Goal: Task Accomplishment & Management: Complete application form

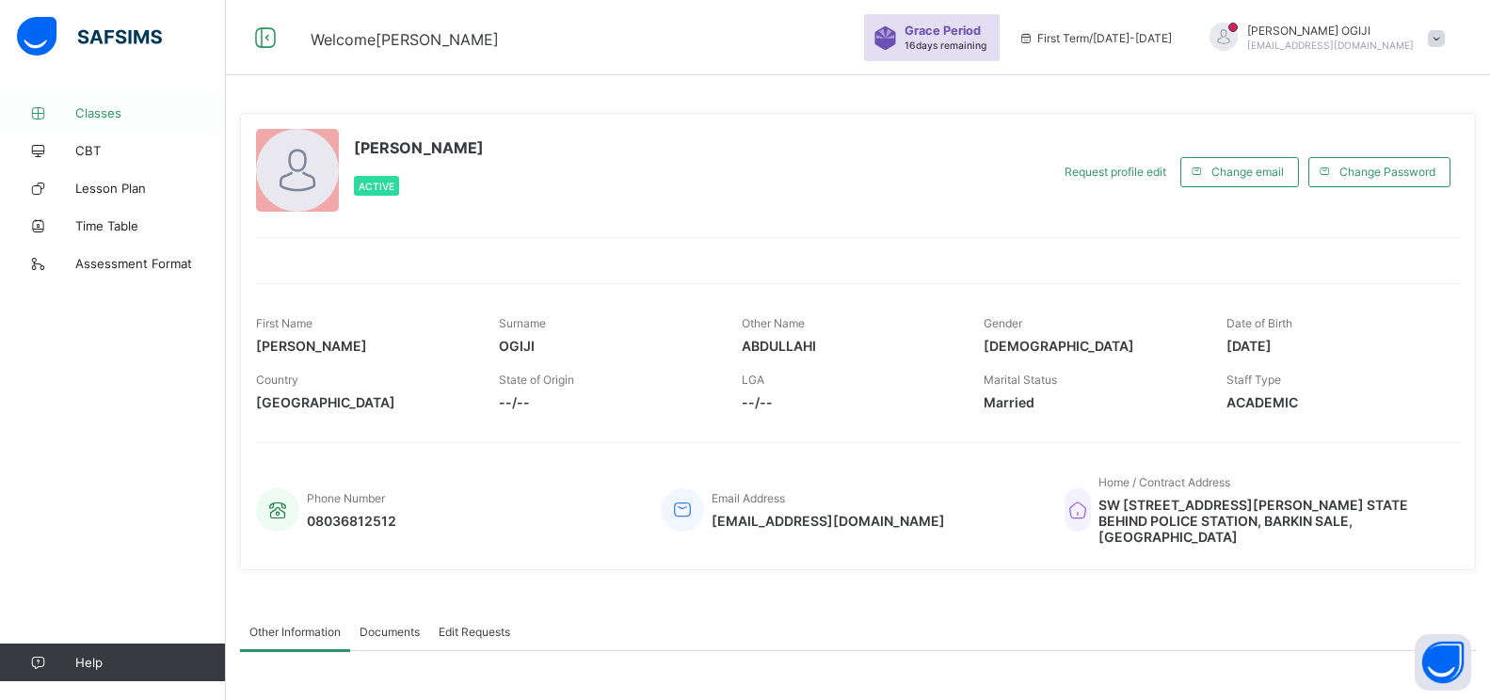
click at [108, 116] on span "Classes" at bounding box center [150, 112] width 151 height 15
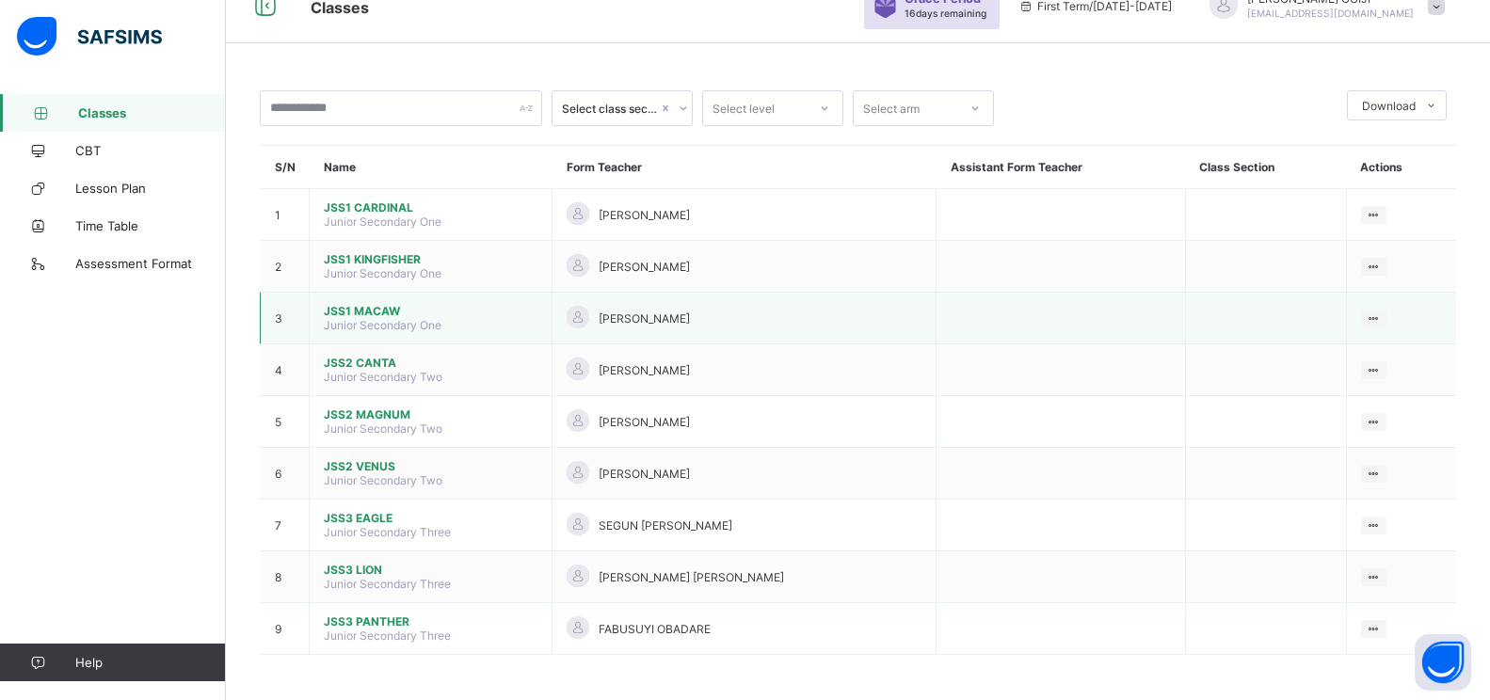
scroll to position [34, 0]
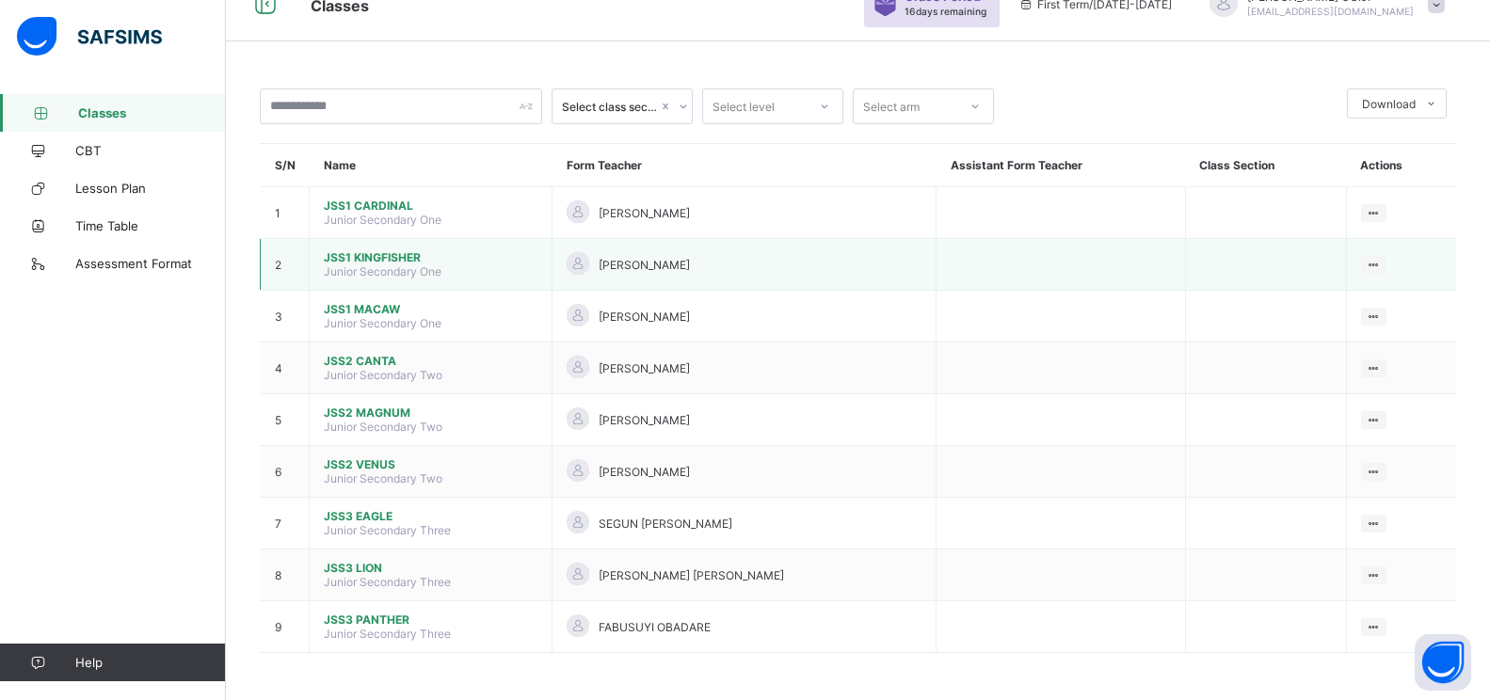
click at [379, 258] on span "JSS1 KINGFISHER" at bounding box center [431, 257] width 214 height 14
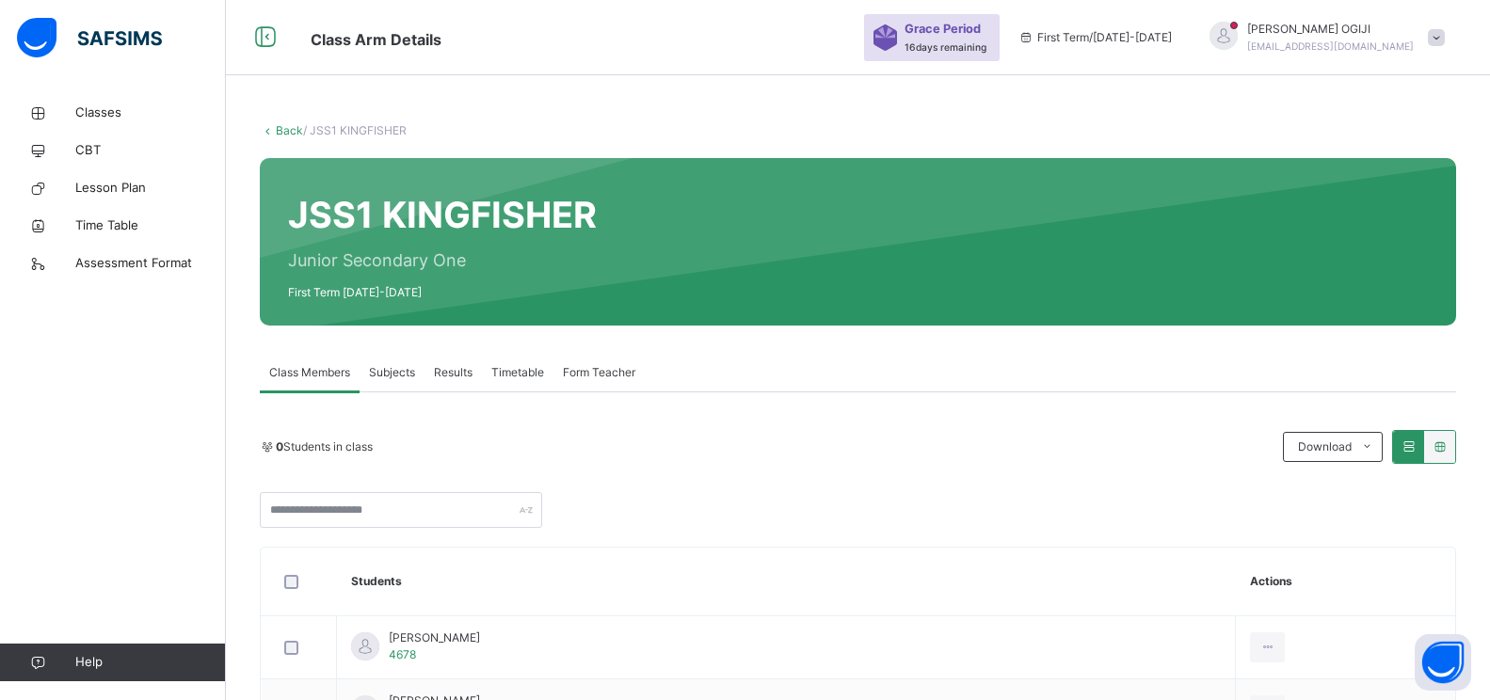
click at [388, 373] on span "Subjects" at bounding box center [392, 372] width 46 height 17
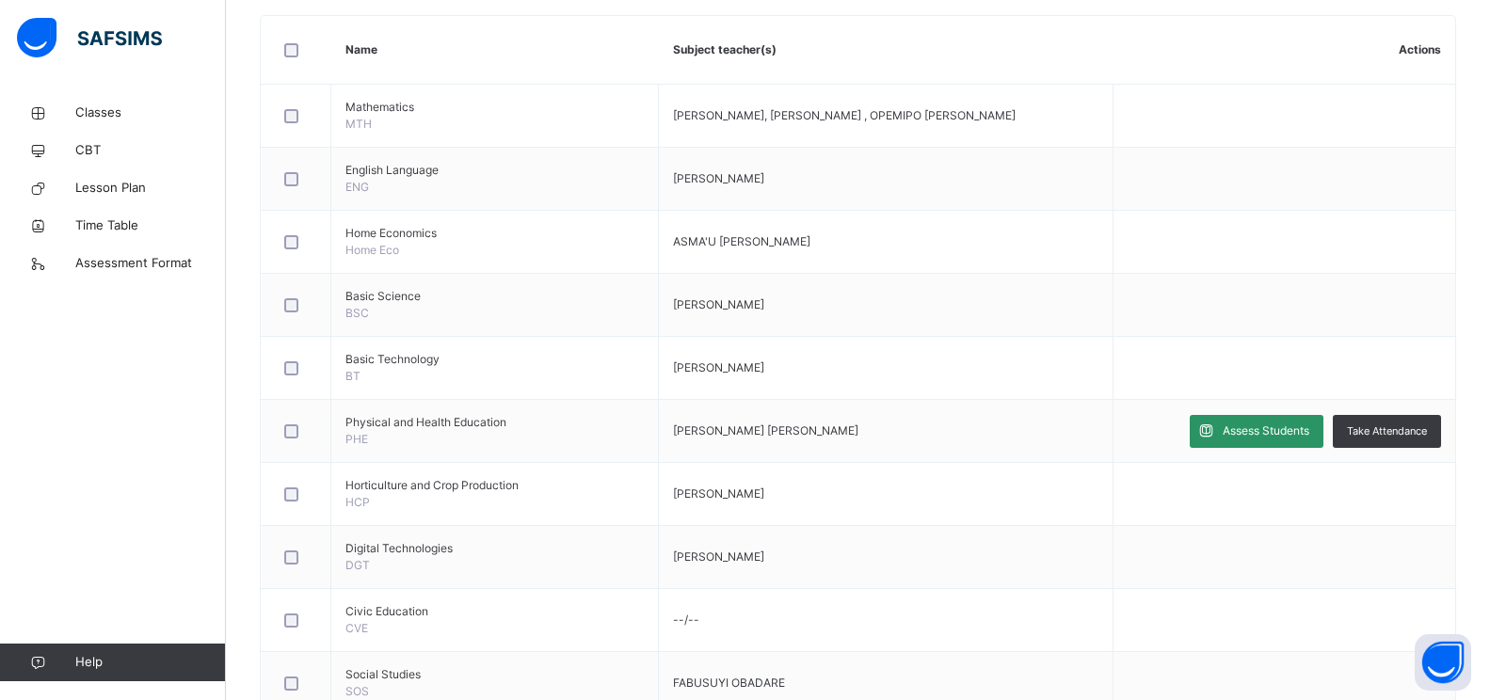
scroll to position [471, 0]
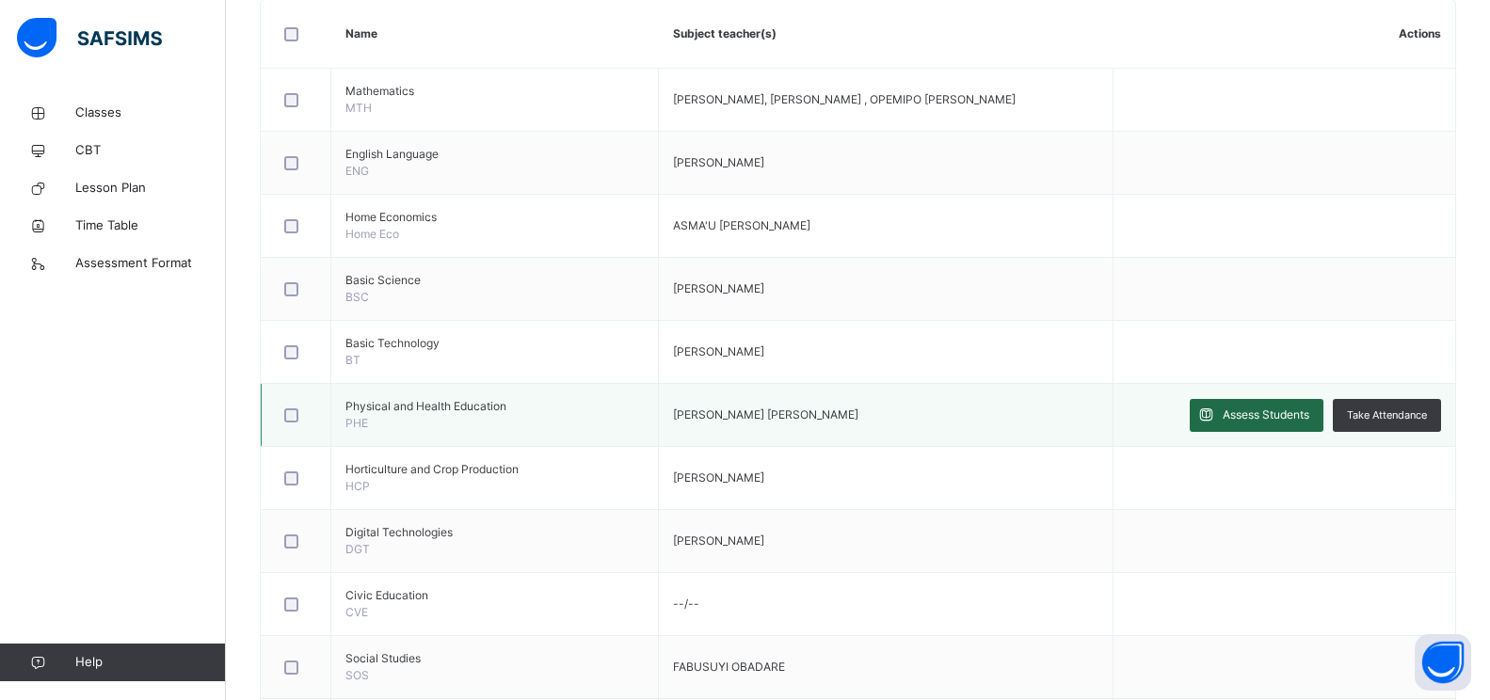
click at [1257, 418] on span "Assess Students" at bounding box center [1266, 415] width 87 height 17
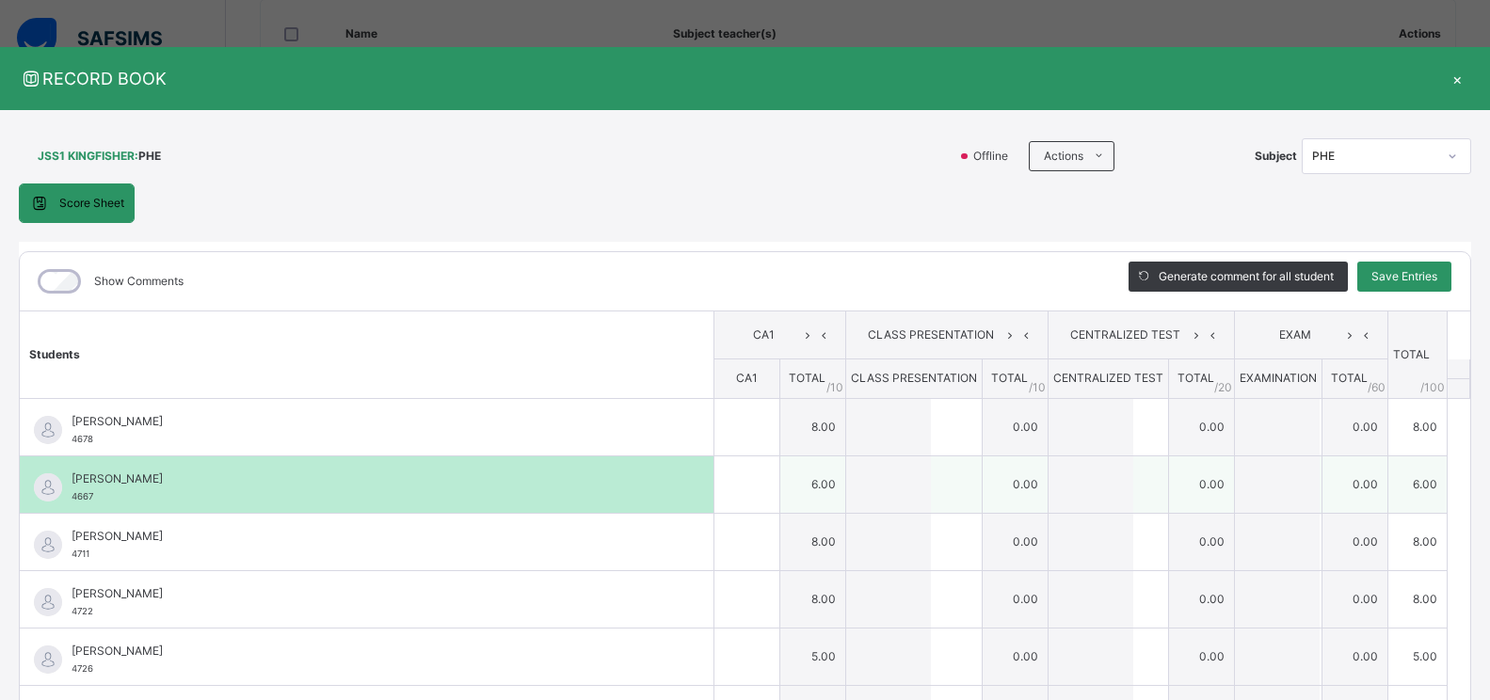
type input "*"
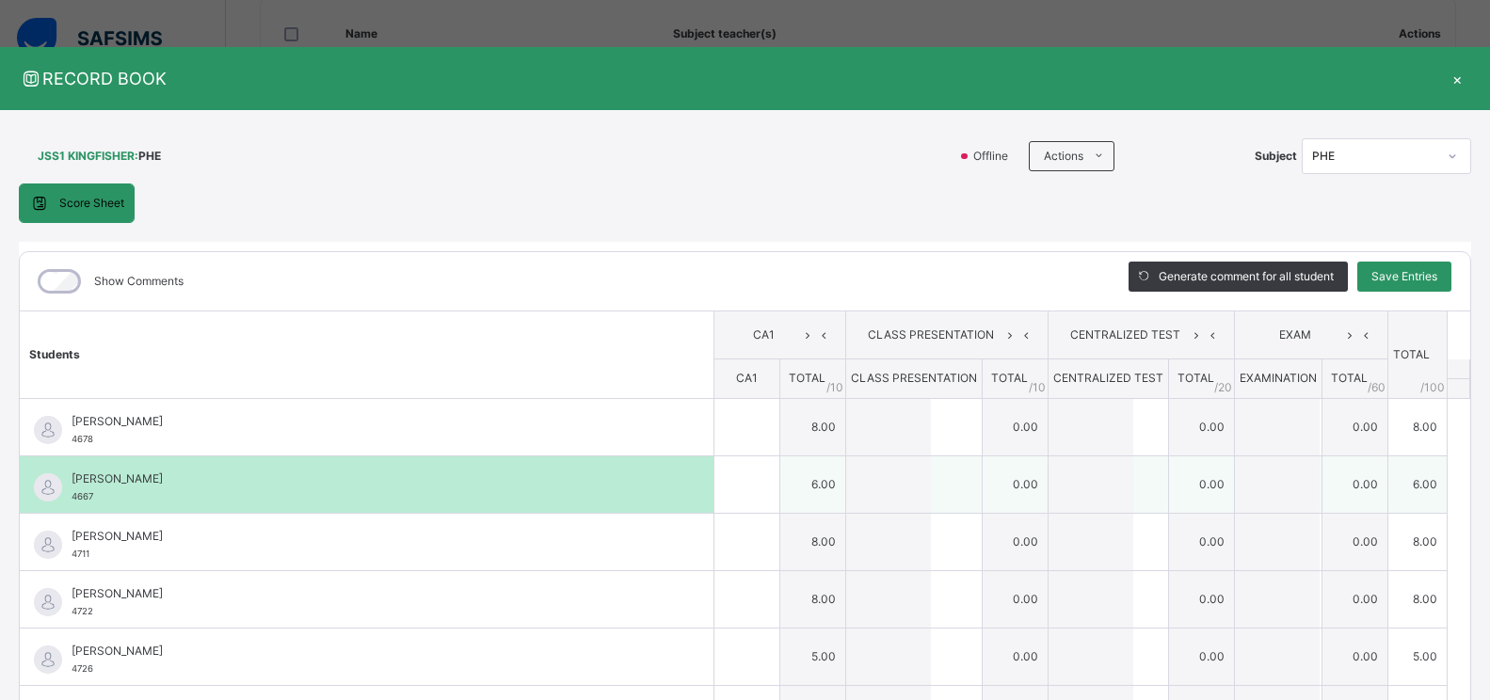
type input "*"
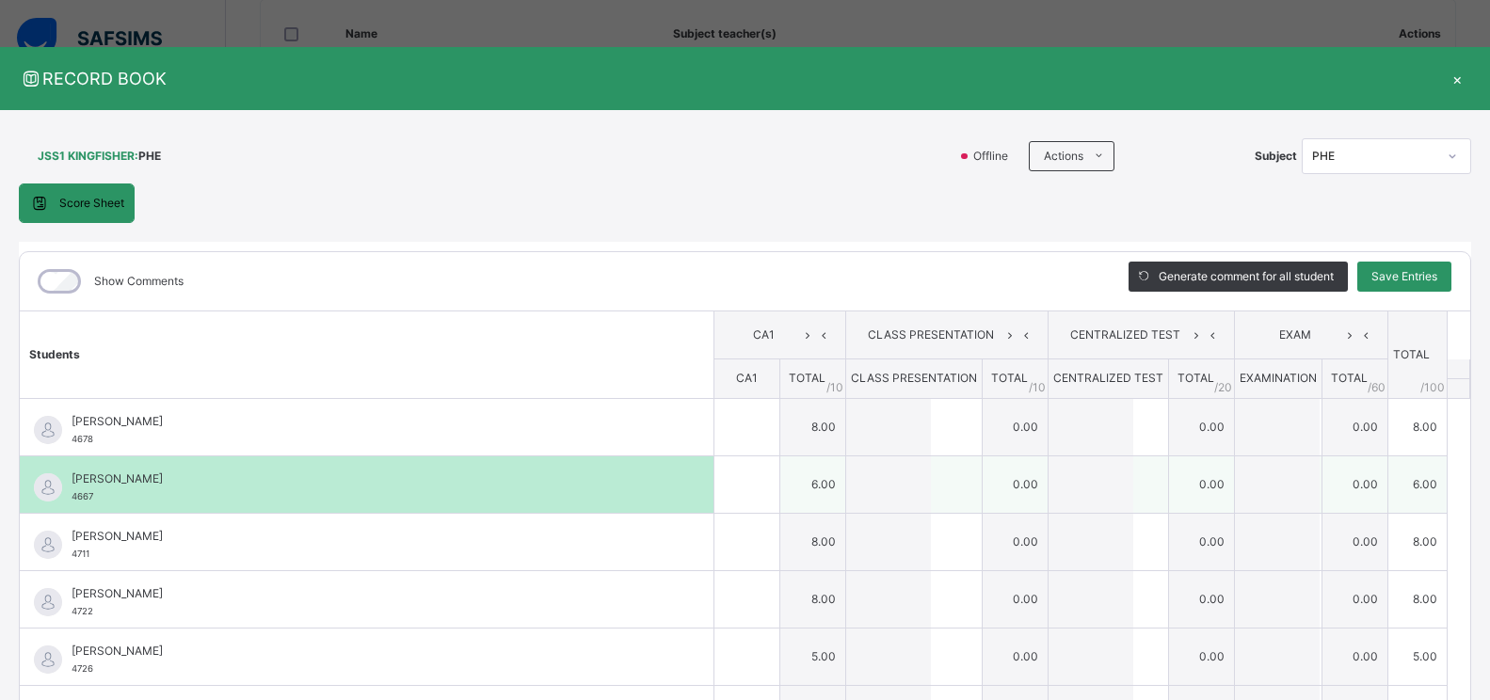
type input "*"
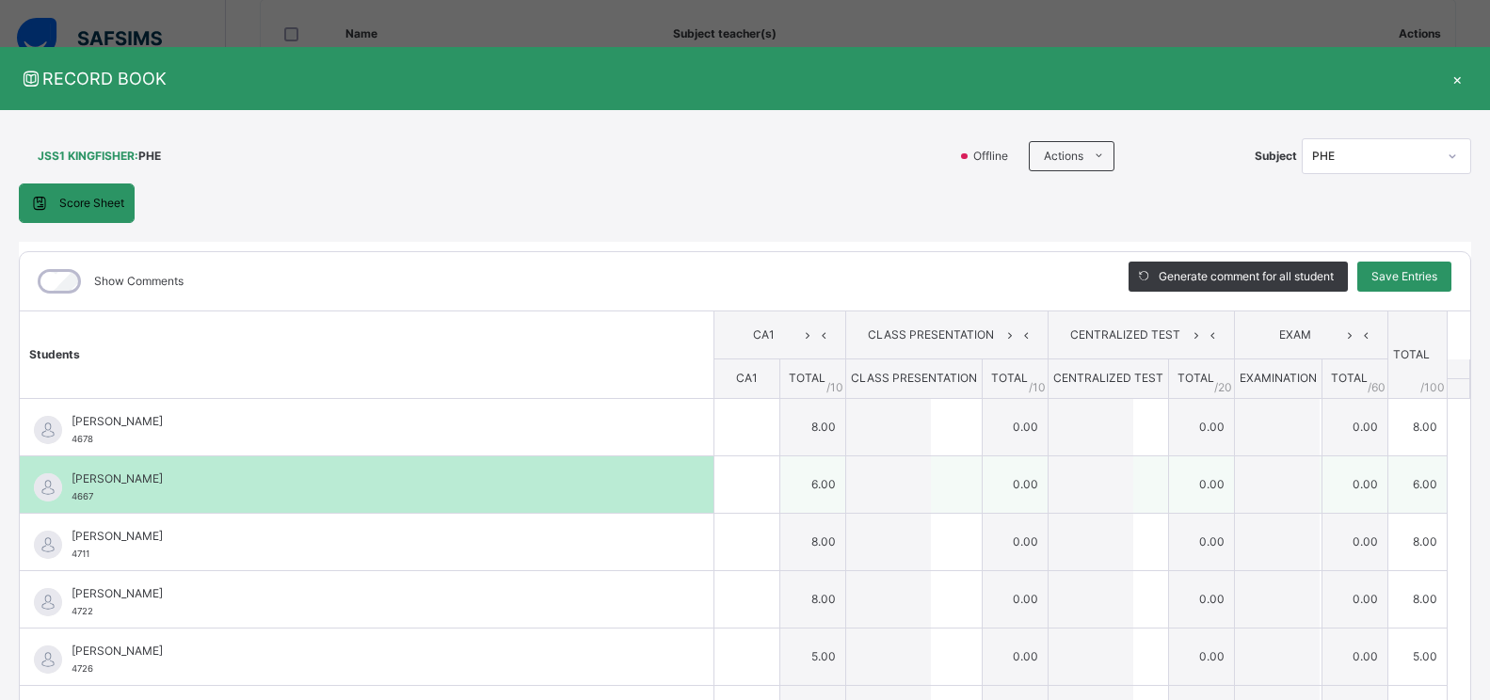
type input "**"
type input "*"
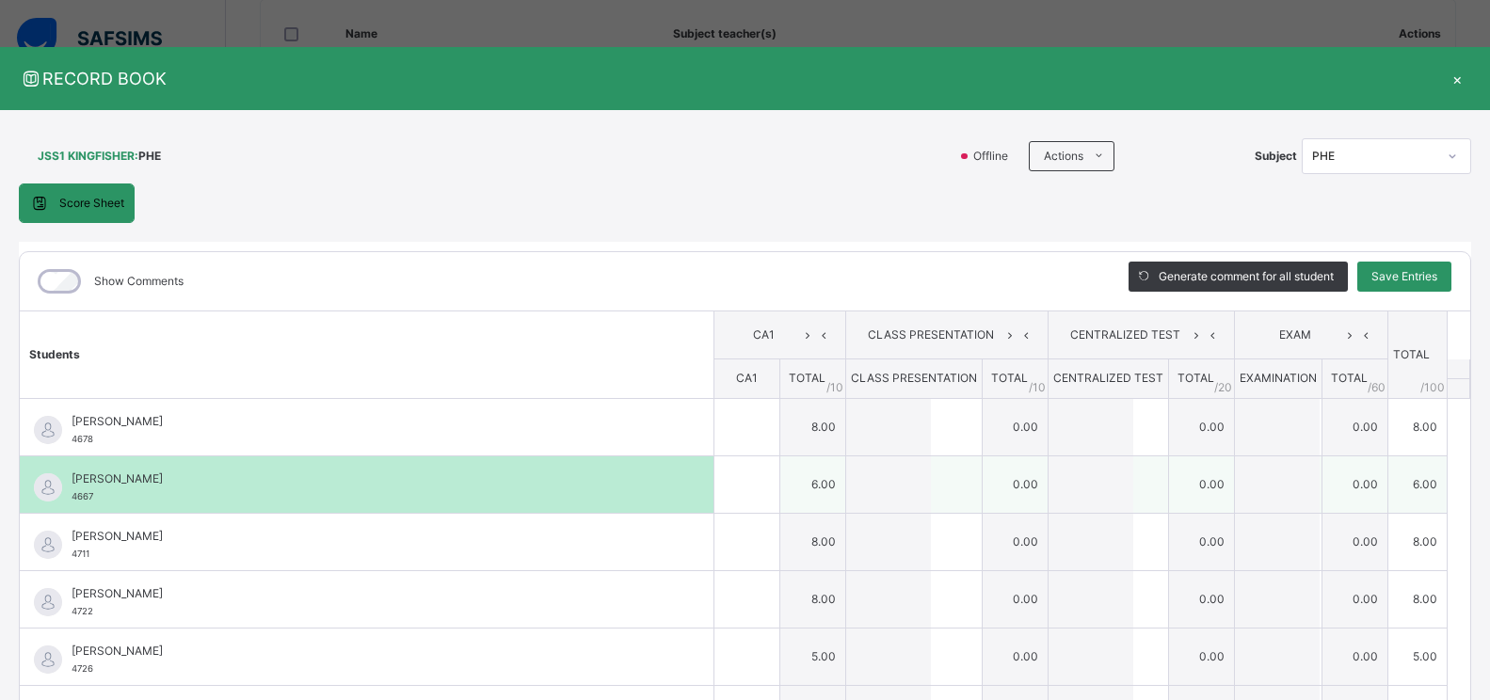
type input "*"
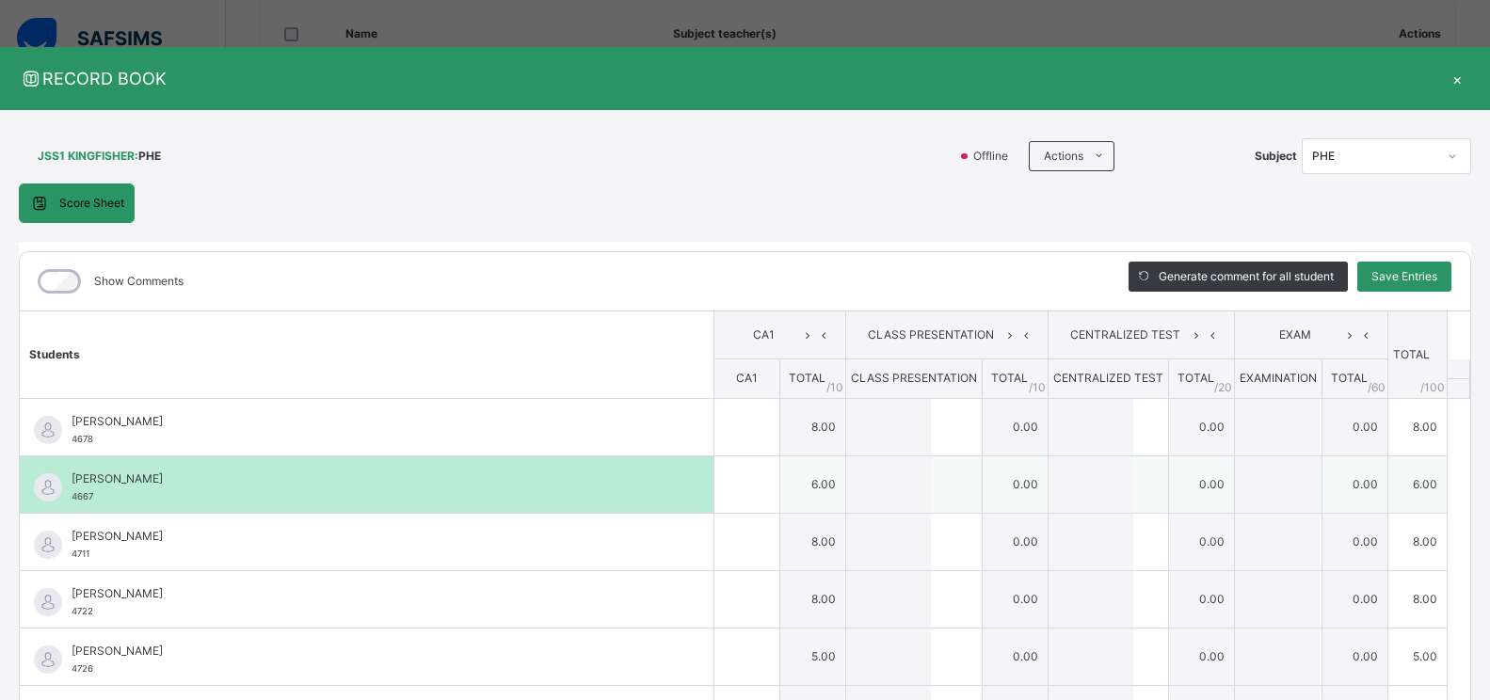
type input "*"
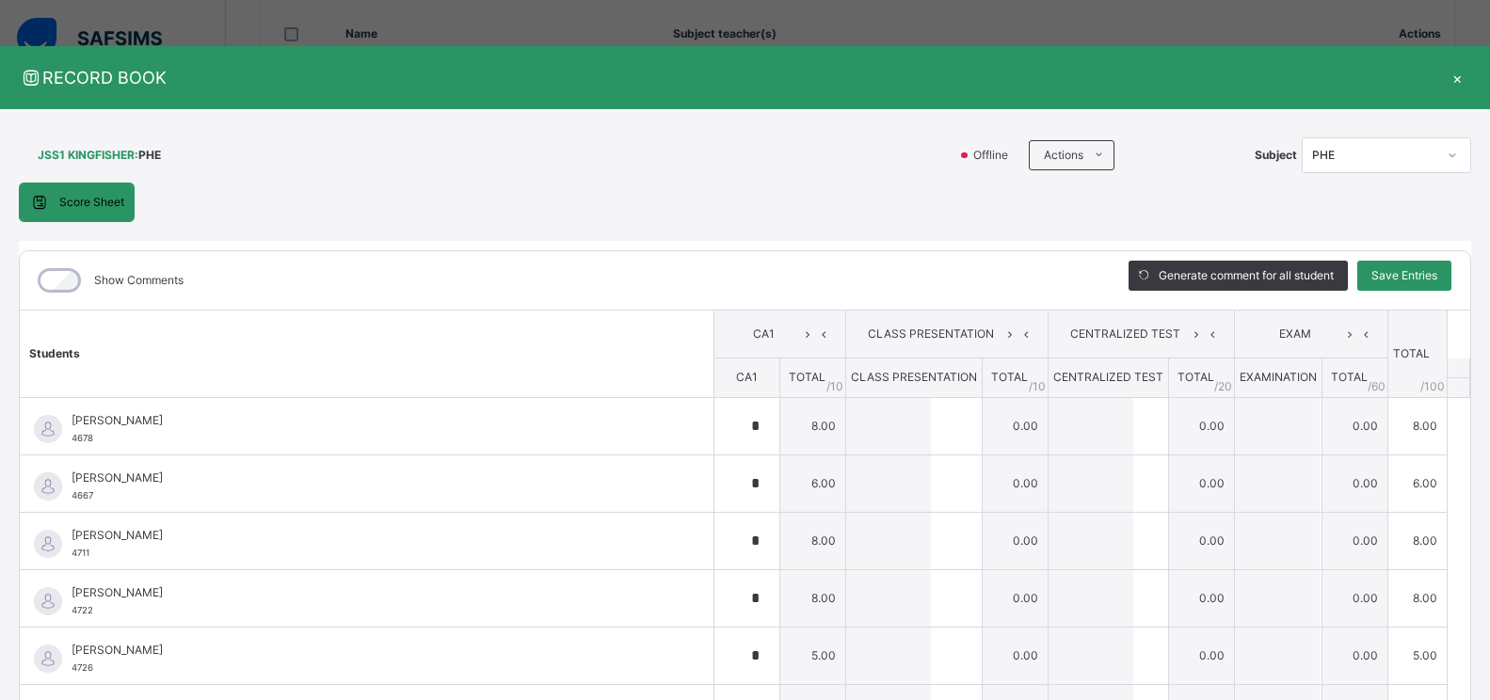
scroll to position [0, 0]
click at [1396, 269] on span "Save Entries" at bounding box center [1405, 276] width 66 height 17
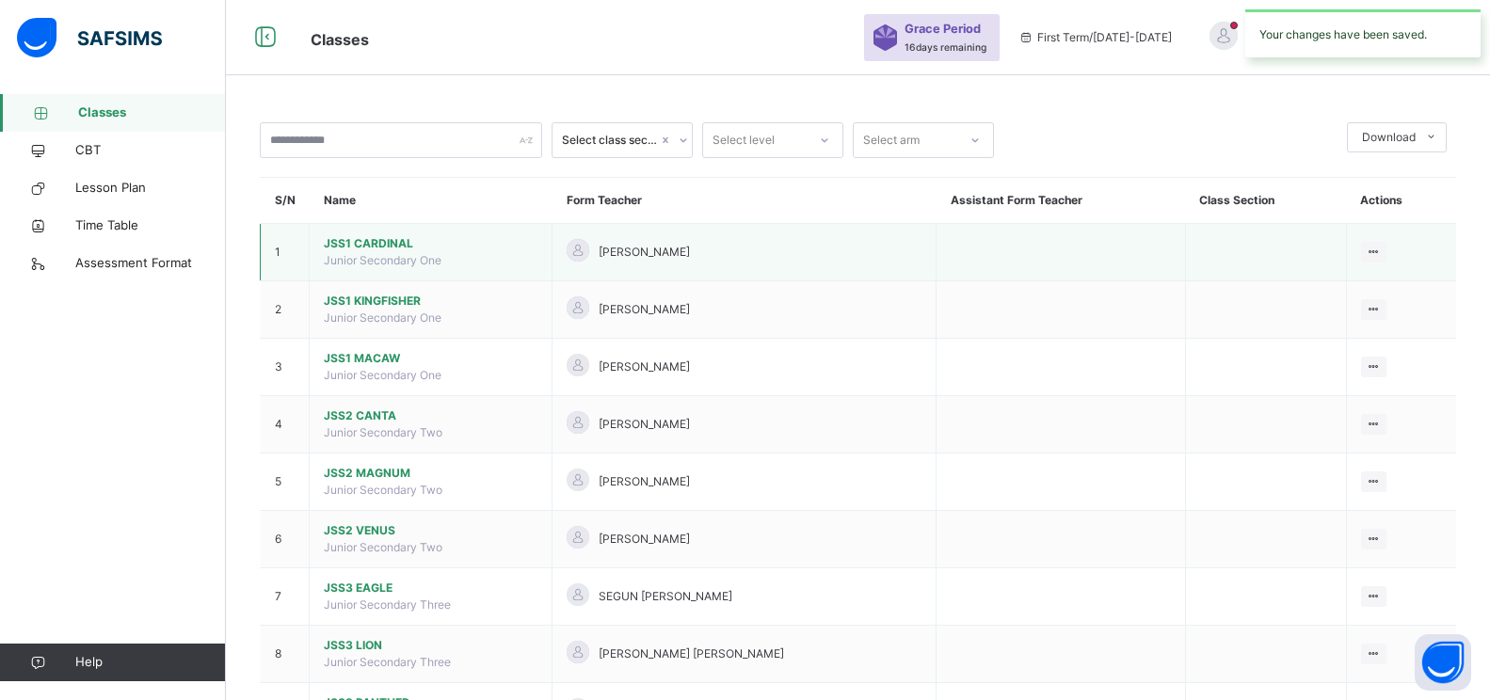
click at [357, 245] on span "JSS1 CARDINAL" at bounding box center [431, 243] width 214 height 17
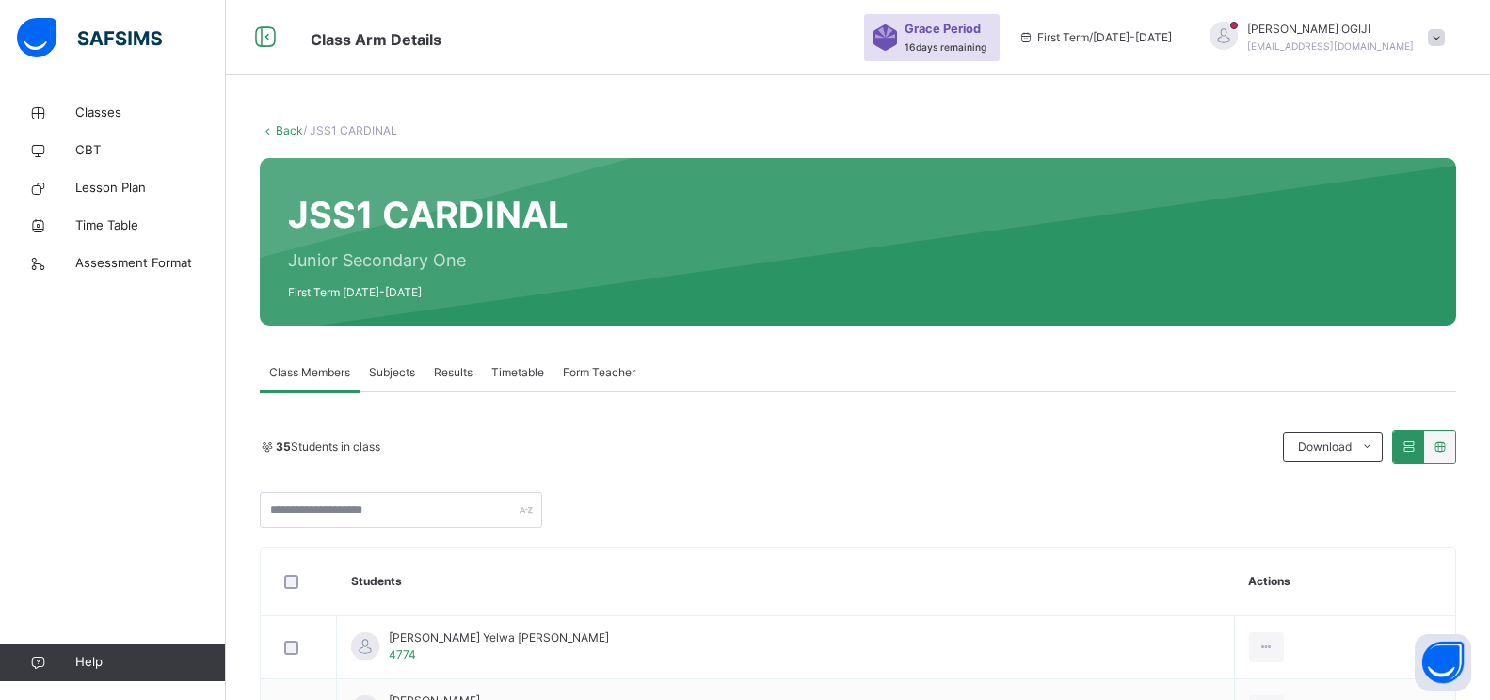
click at [399, 375] on span "Subjects" at bounding box center [392, 372] width 46 height 17
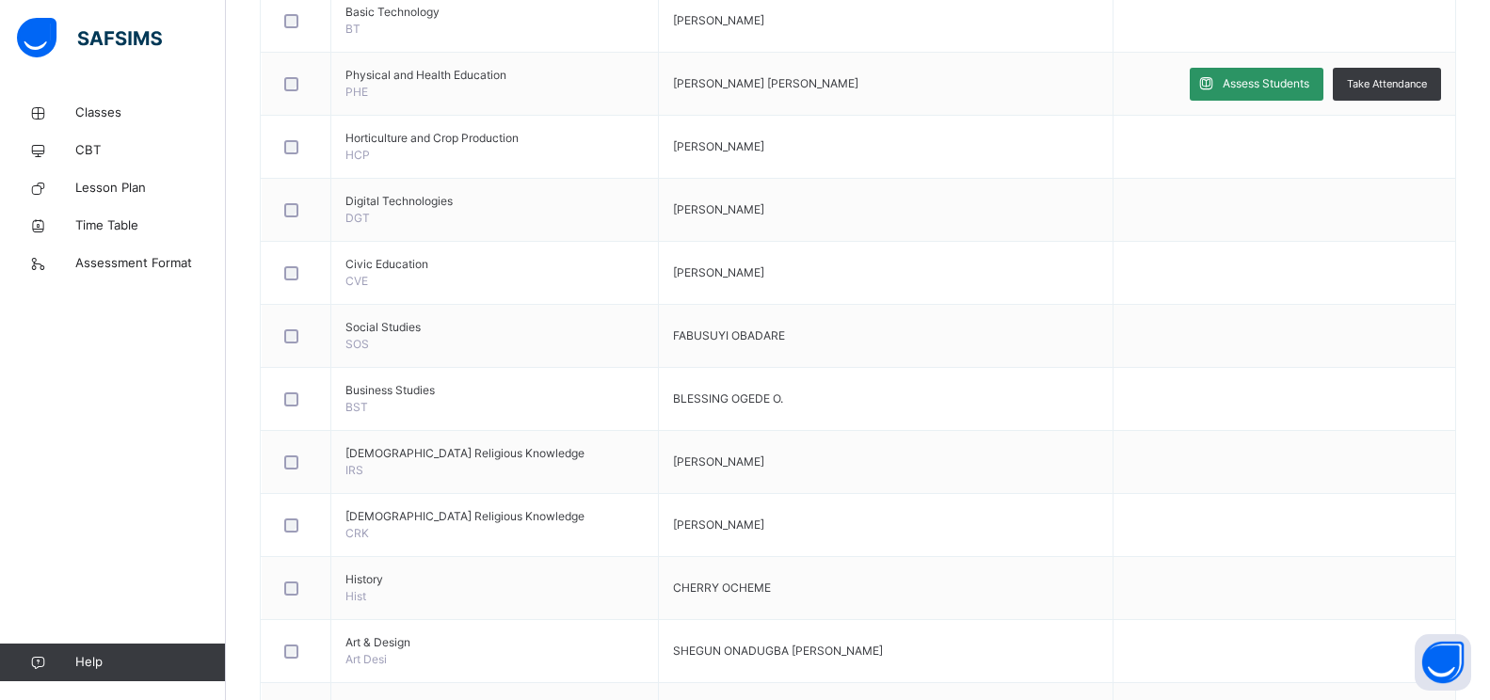
scroll to position [847, 0]
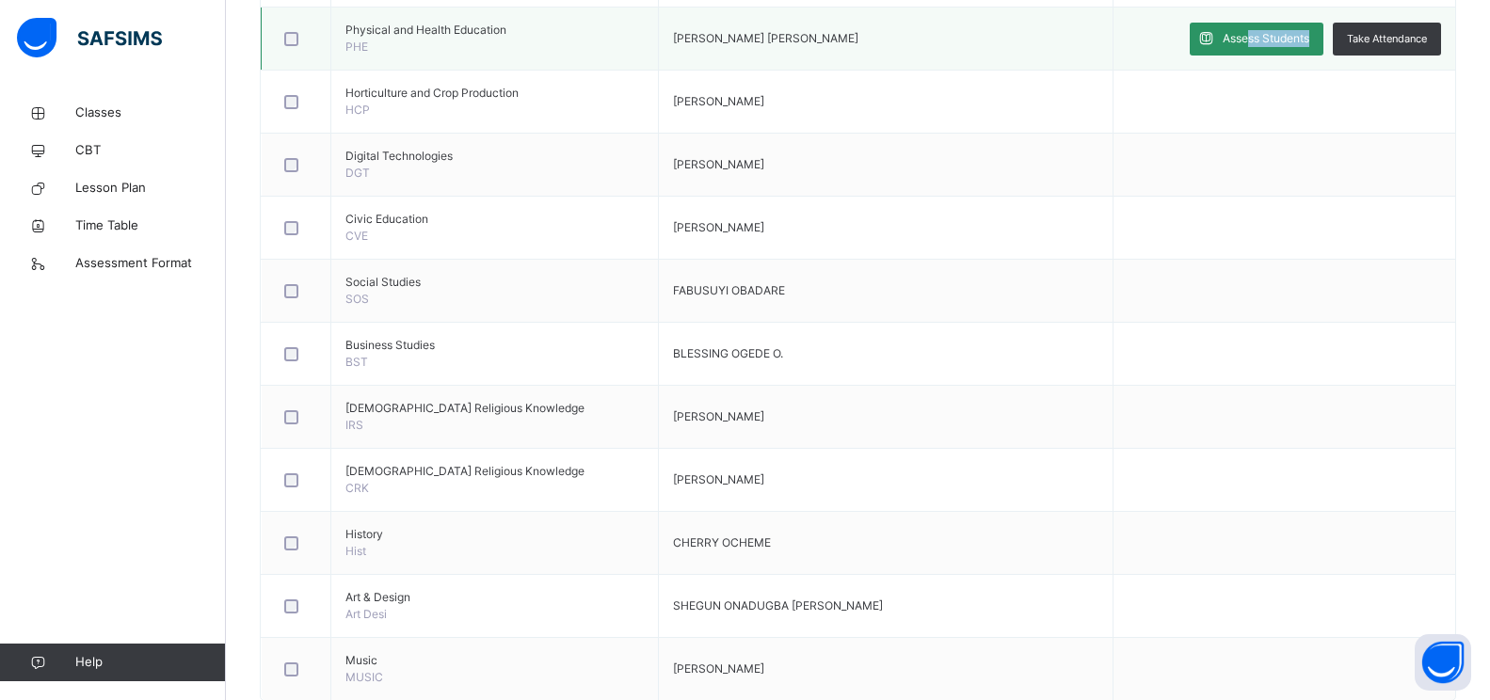
click at [1265, 57] on td "Assess Students Take Attendance" at bounding box center [1284, 39] width 343 height 63
click at [1248, 44] on span "Assess Students" at bounding box center [1266, 38] width 87 height 17
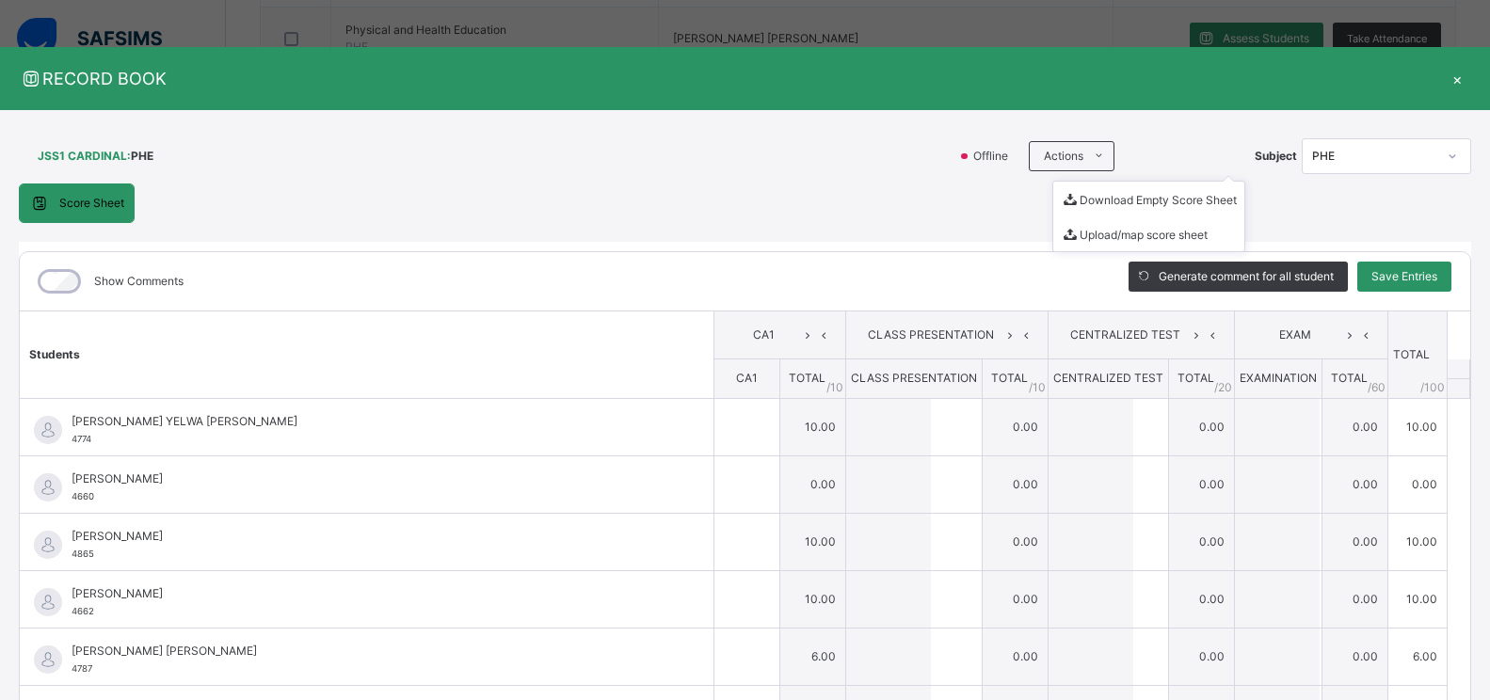
type input "**"
type input "*"
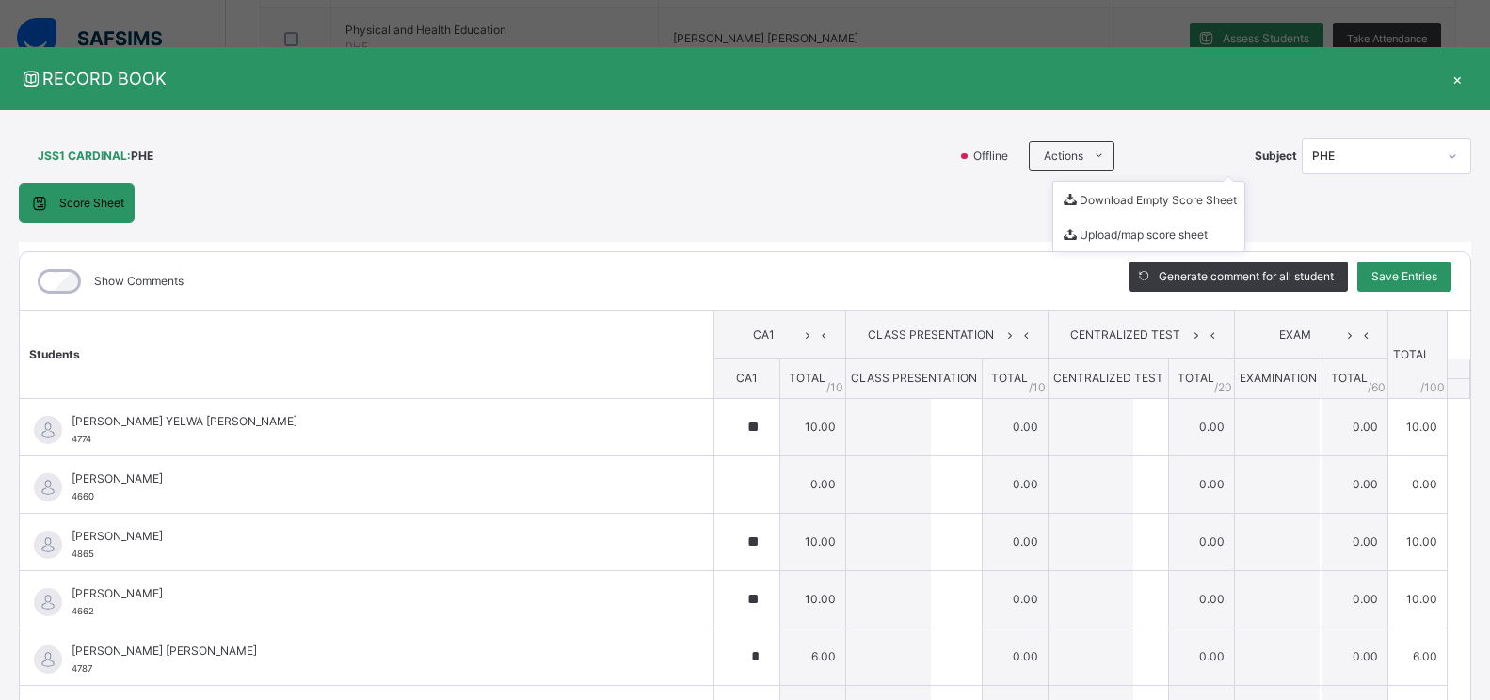
type input "*"
type input "**"
type input "*"
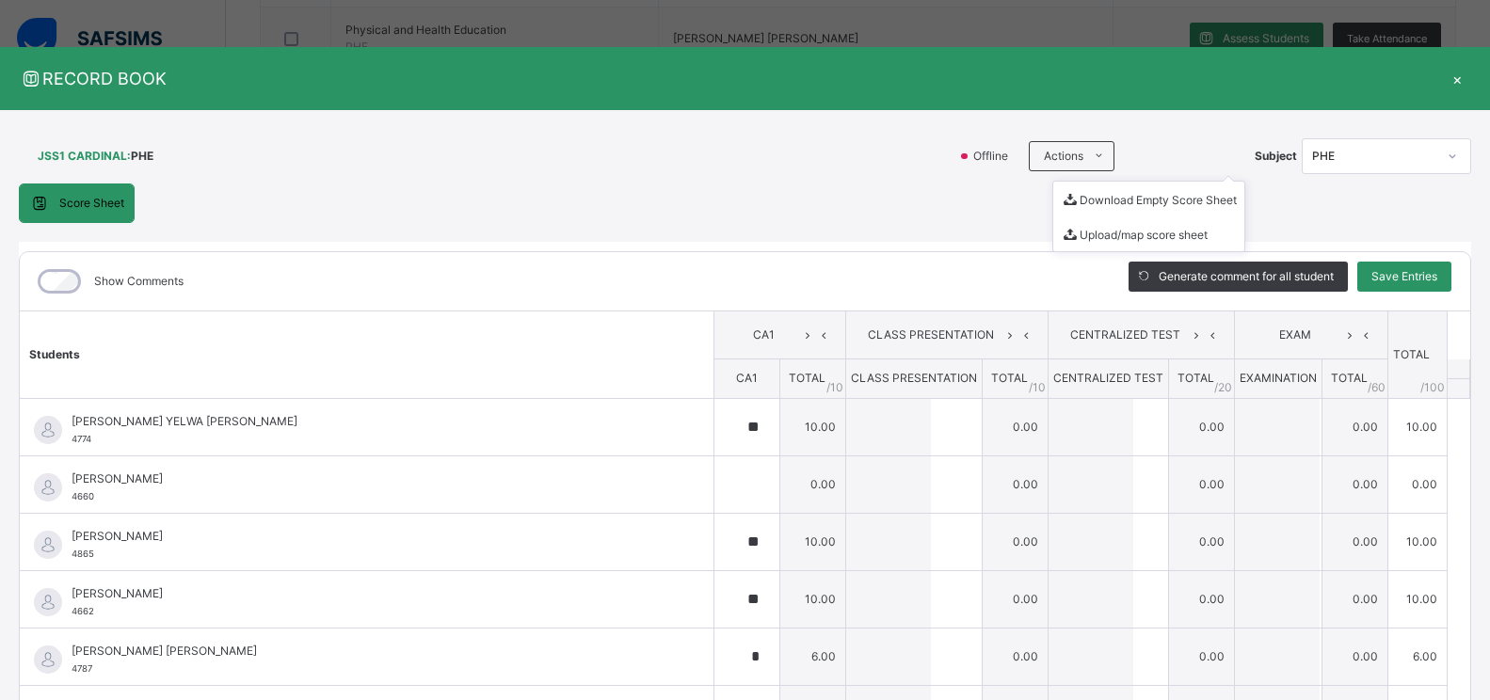
type input "**"
type input "*"
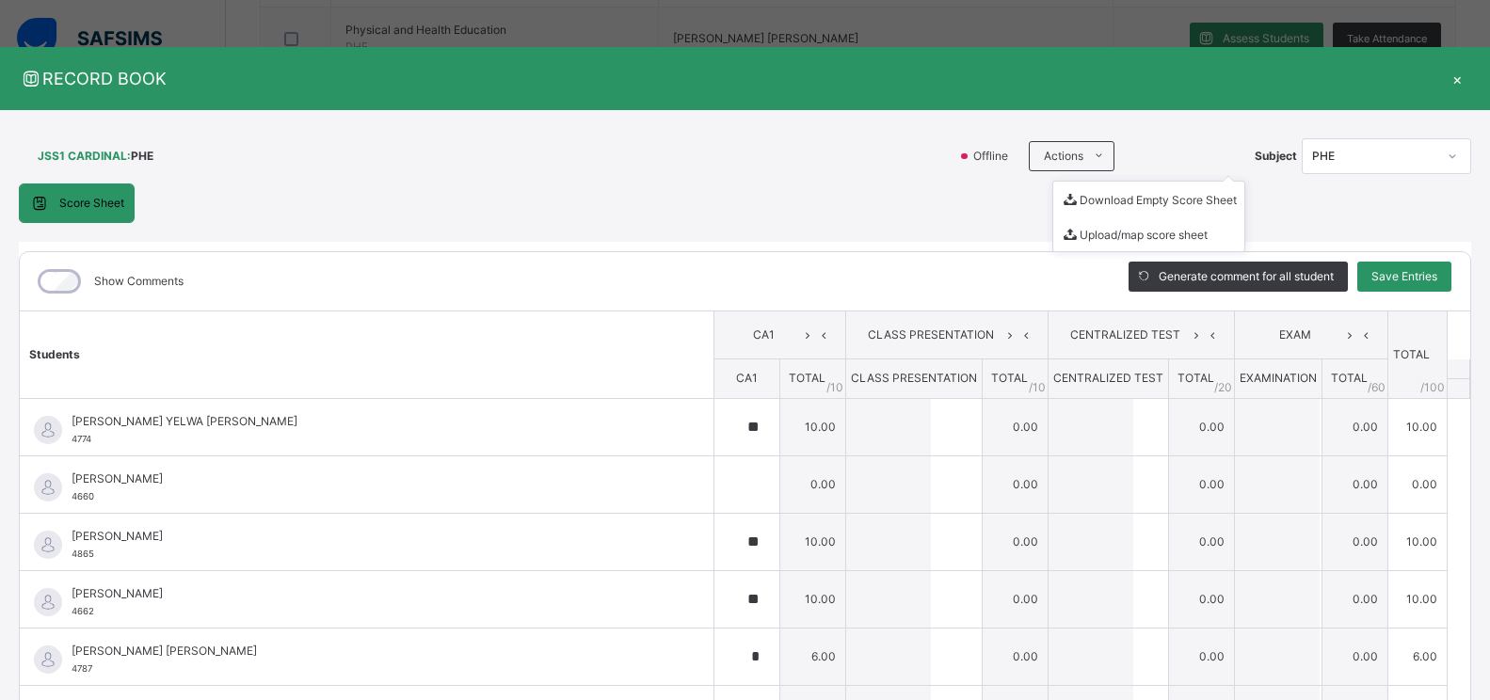
type input "*"
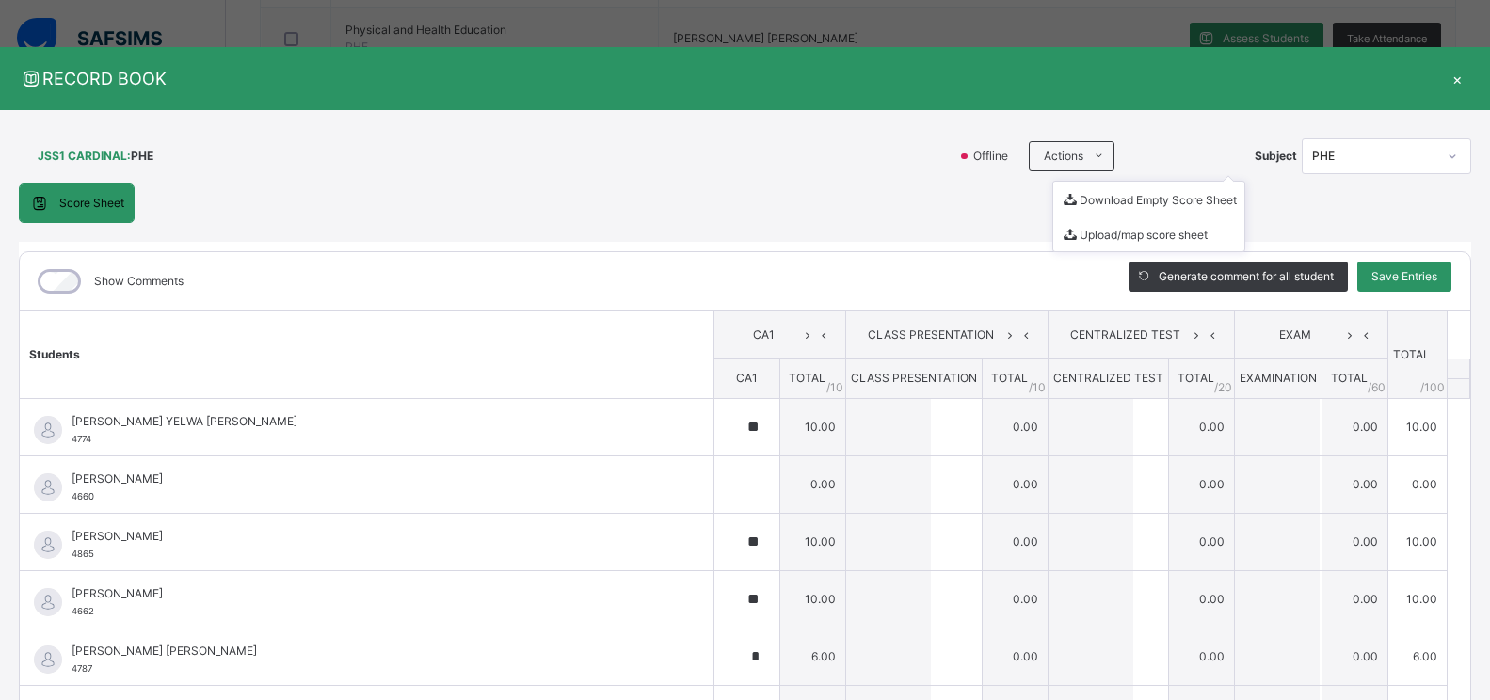
type input "*"
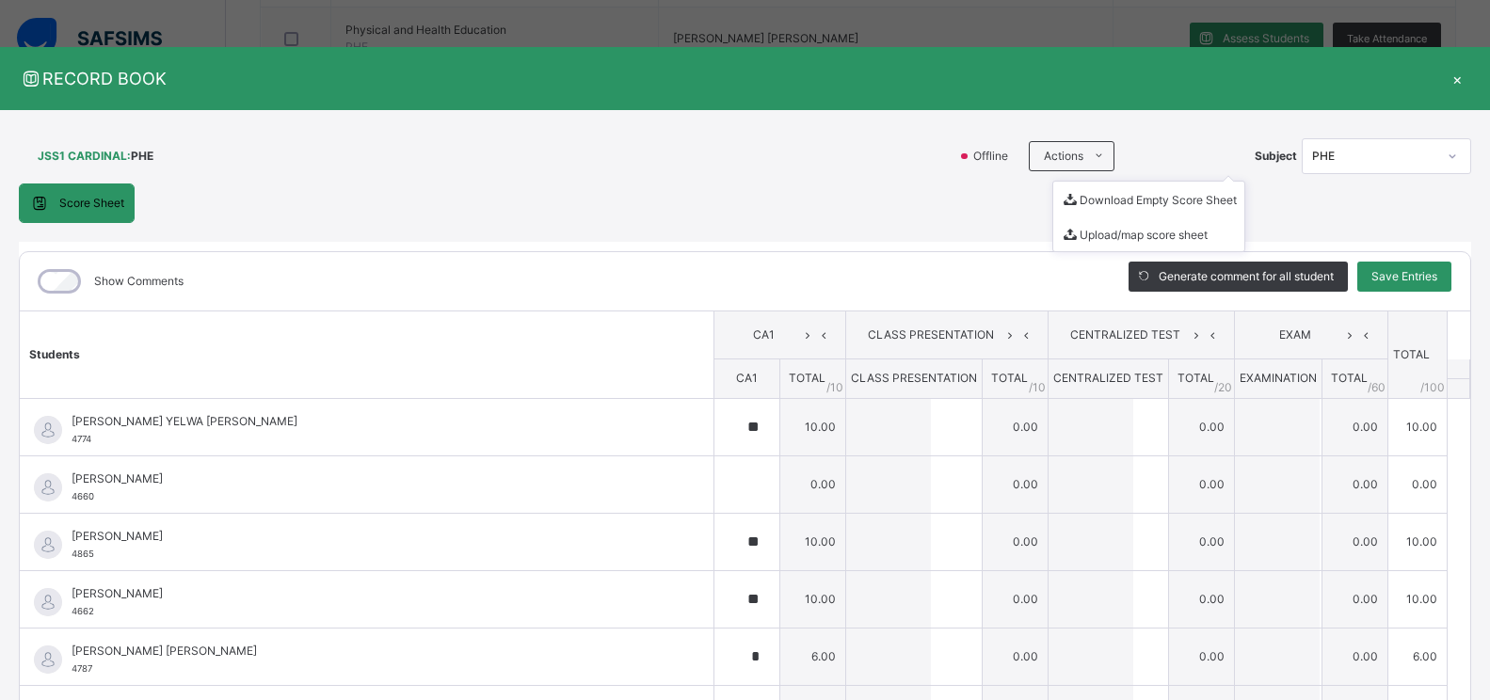
type input "*"
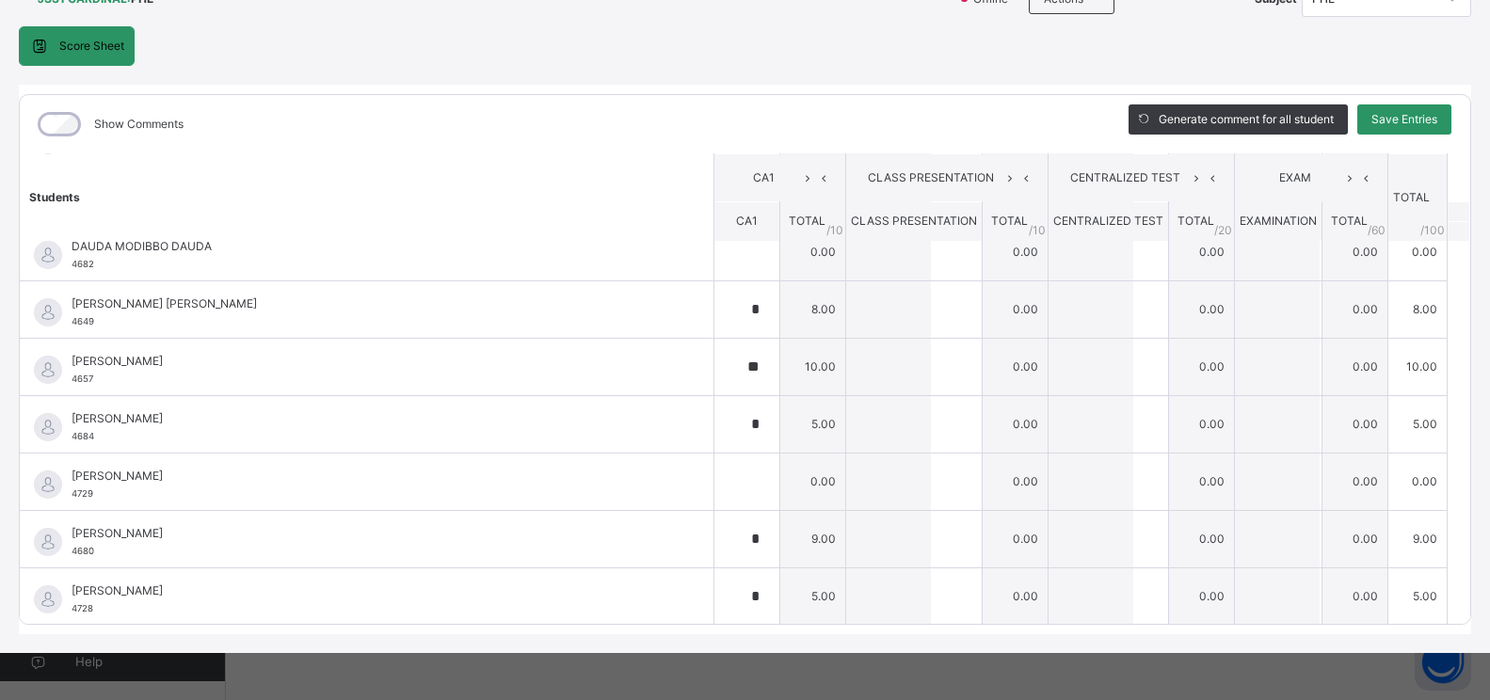
scroll to position [498, 0]
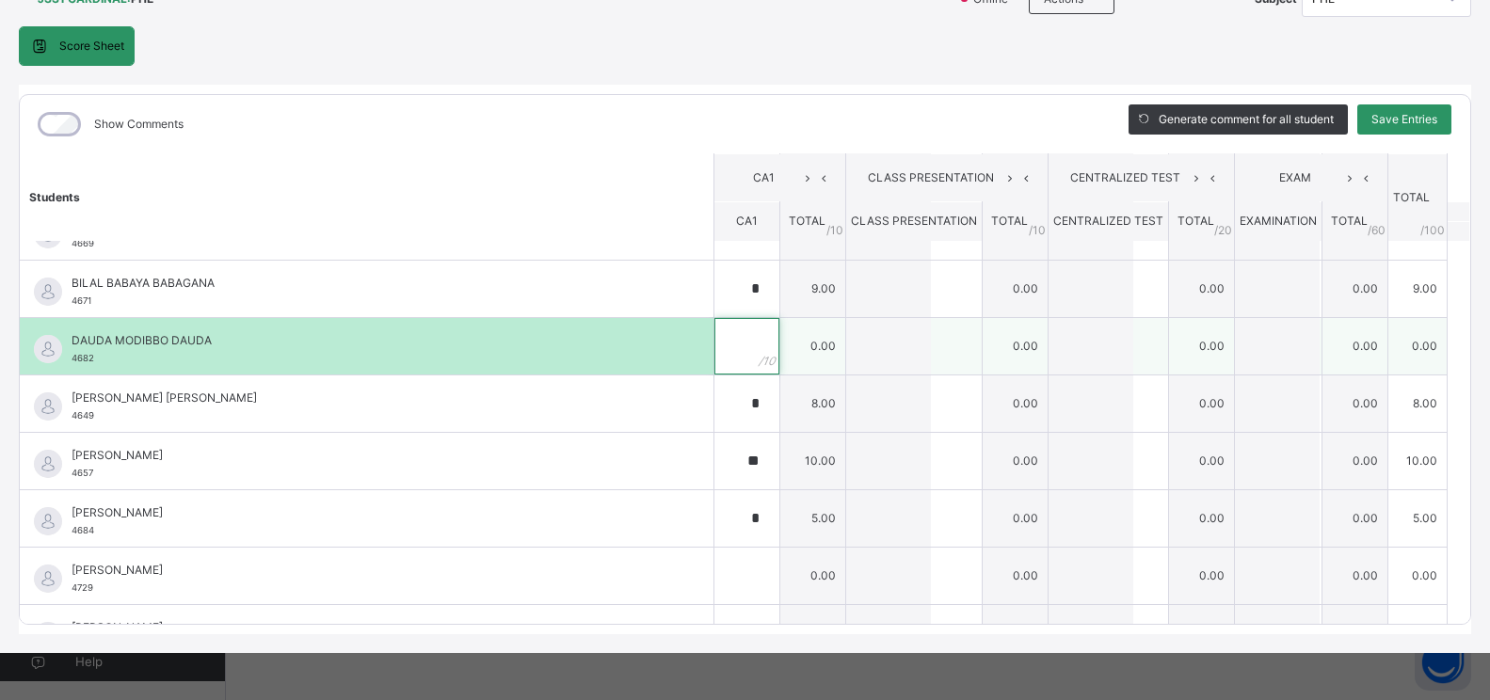
click at [747, 362] on div at bounding box center [747, 346] width 65 height 56
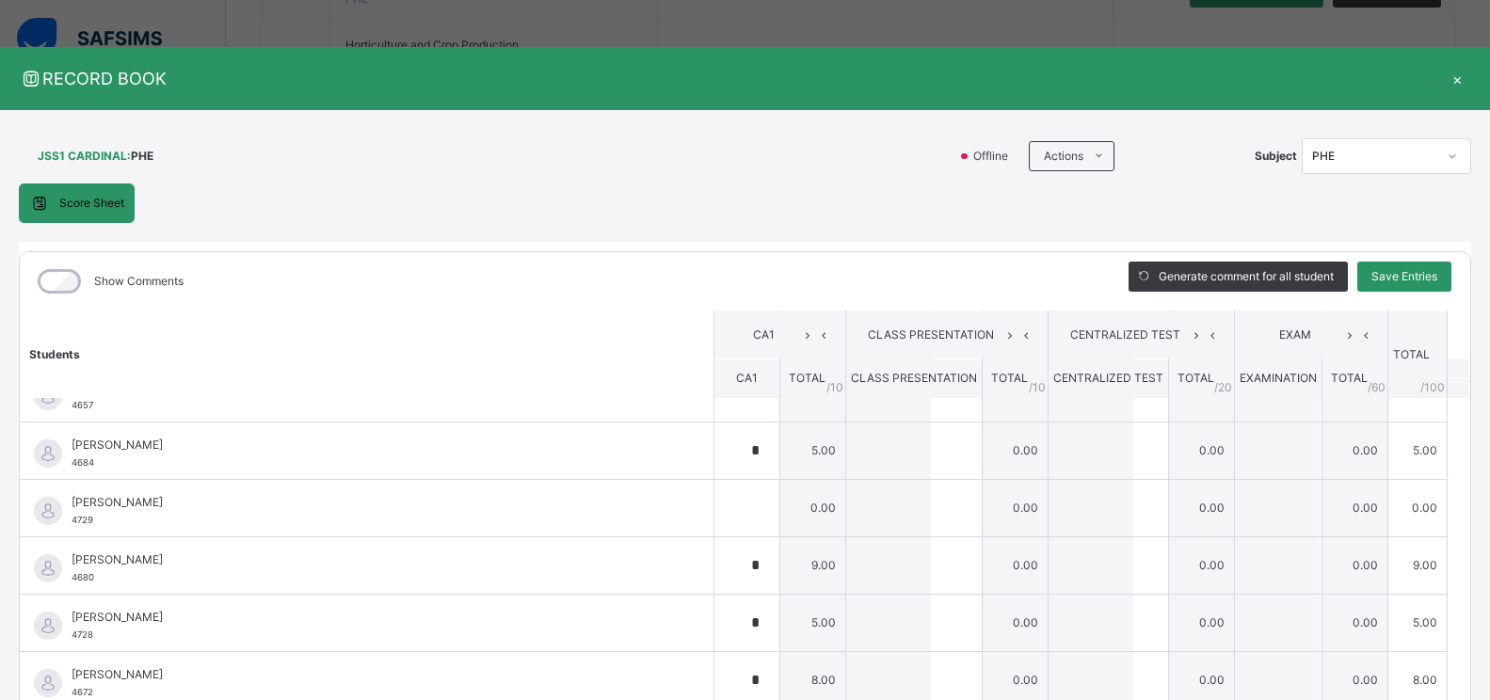
scroll to position [753, 0]
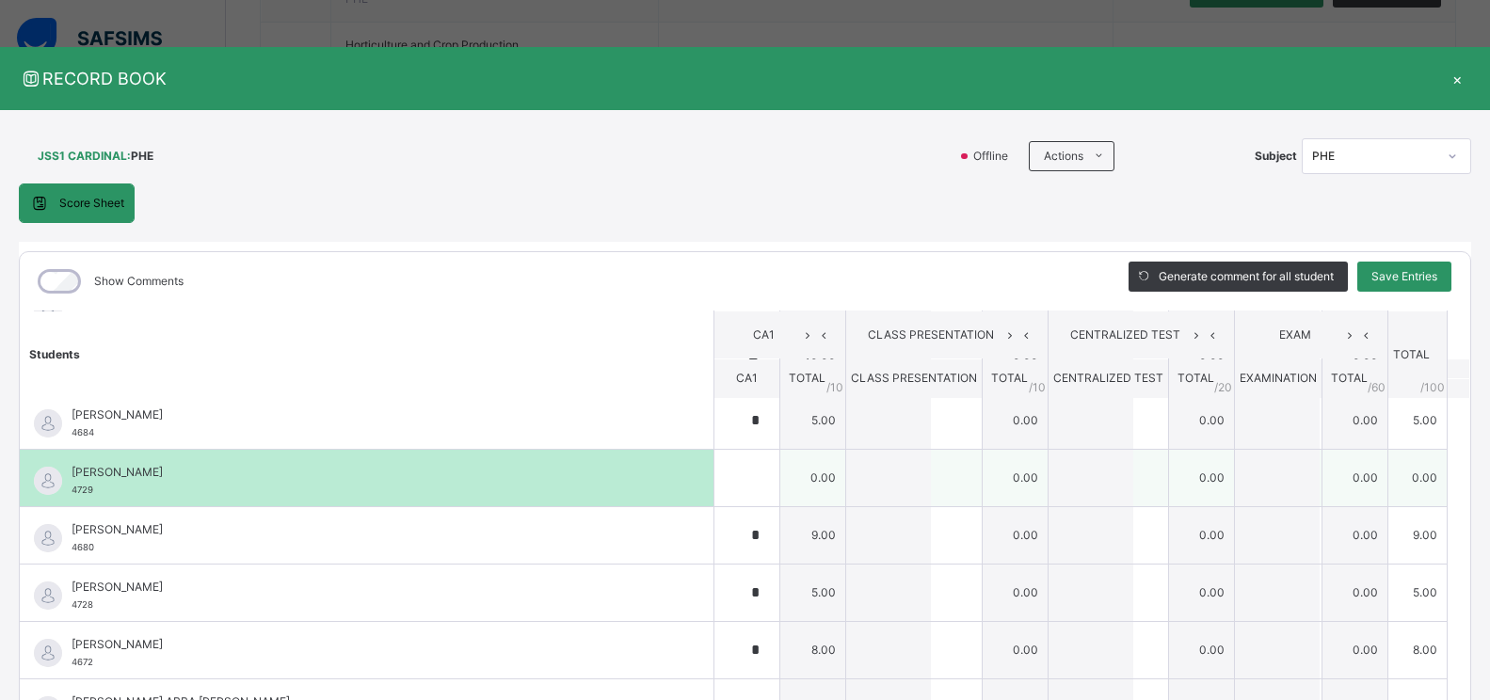
type input "*"
click at [730, 491] on div at bounding box center [747, 478] width 65 height 56
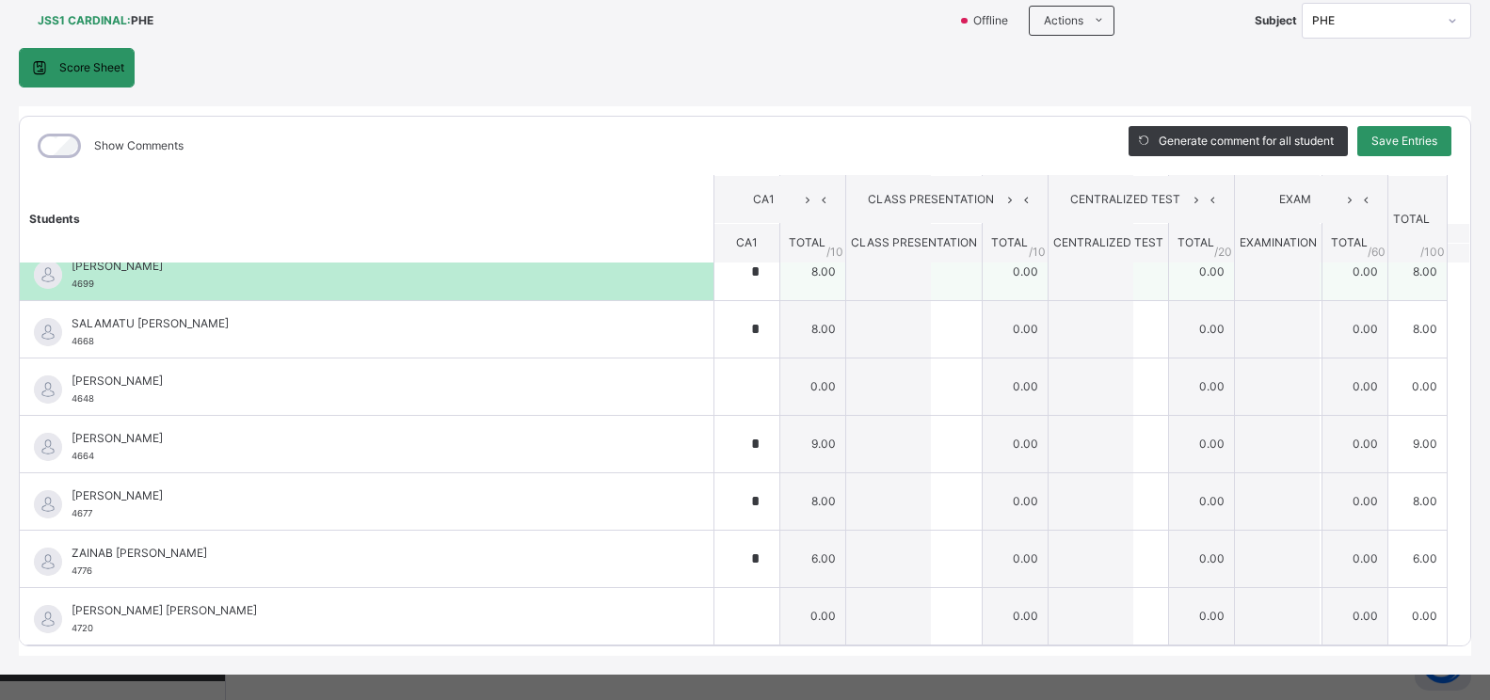
scroll to position [157, 0]
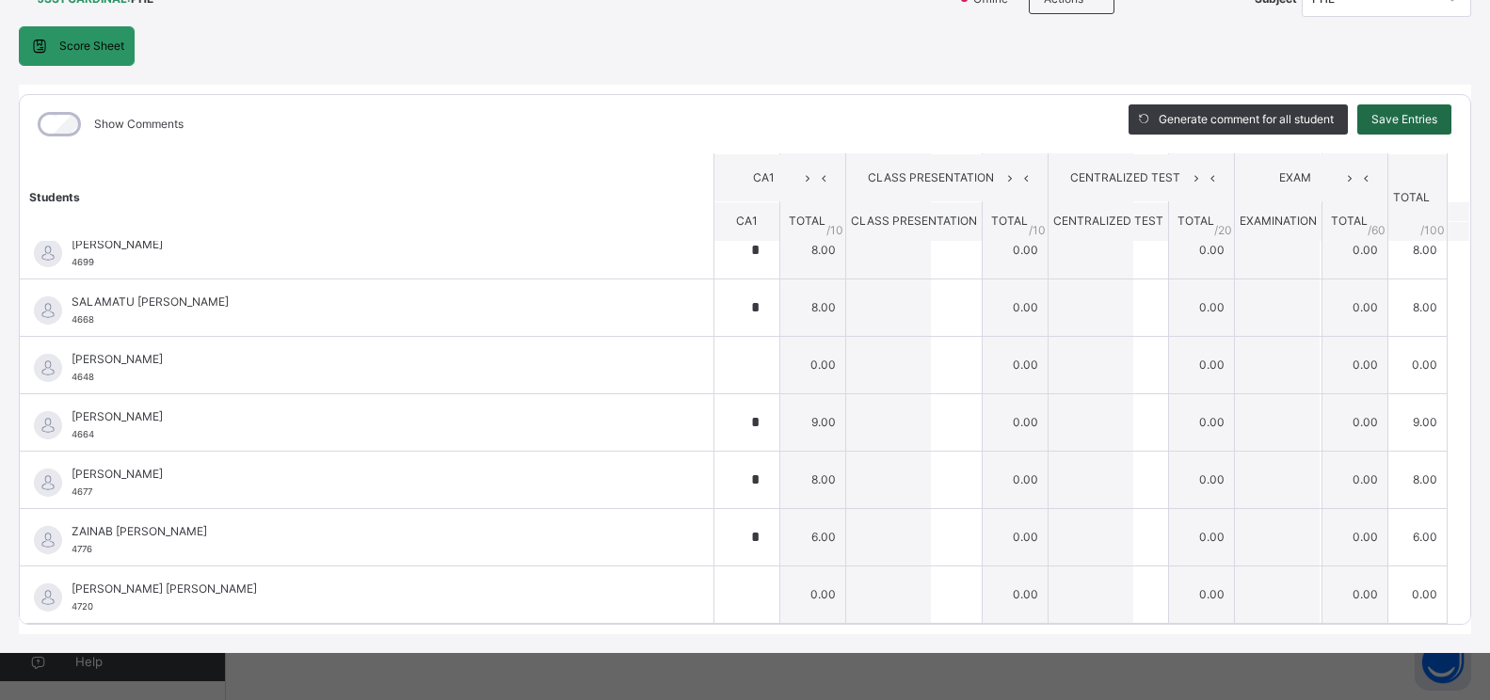
type input "*"
click at [1390, 121] on span "Save Entries" at bounding box center [1405, 119] width 66 height 17
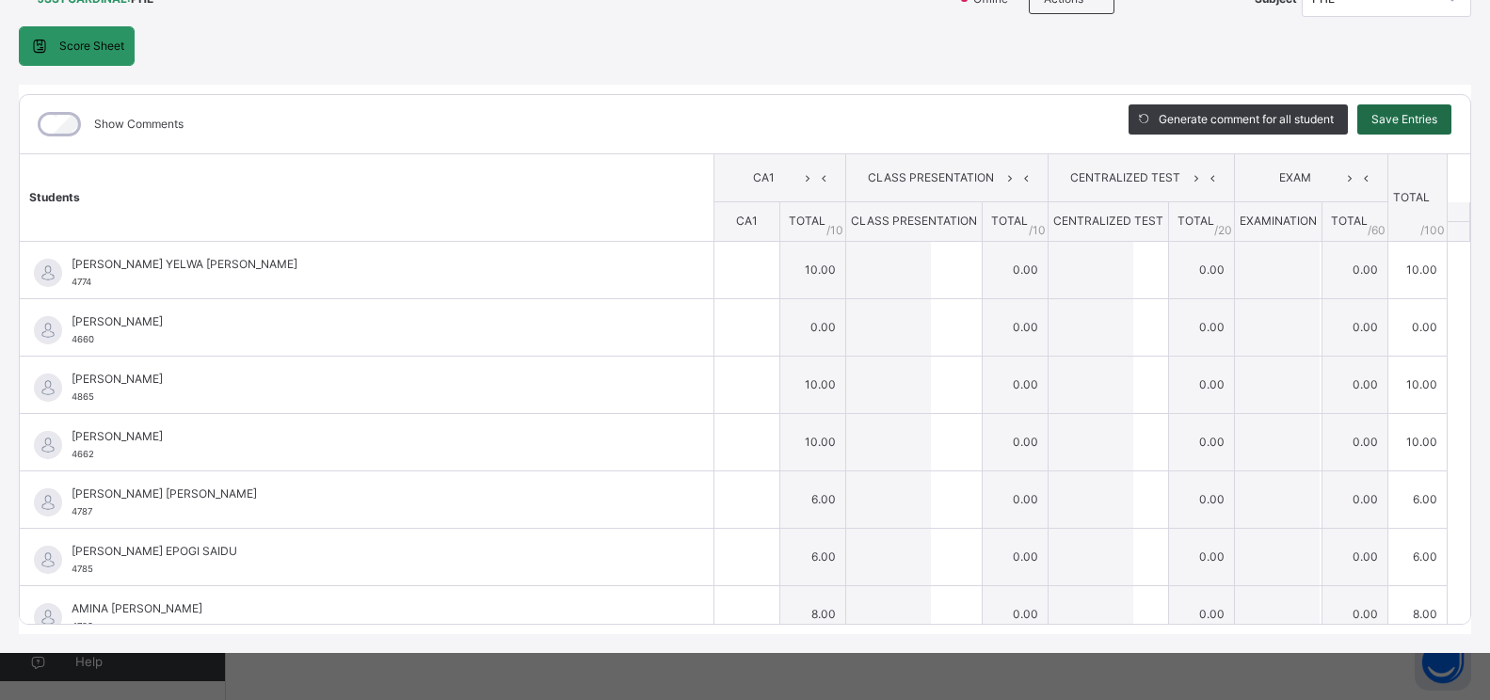
type input "**"
type input "*"
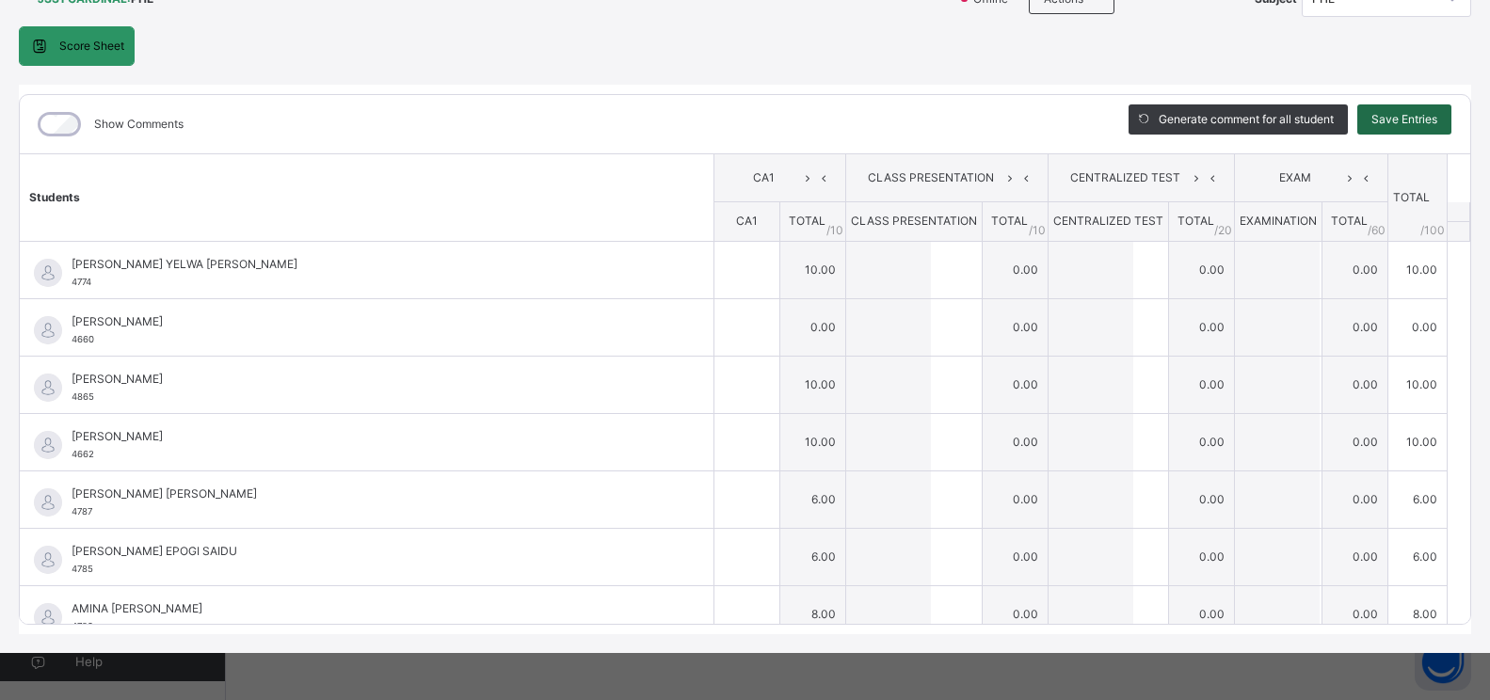
type input "*"
type input "**"
type input "*"
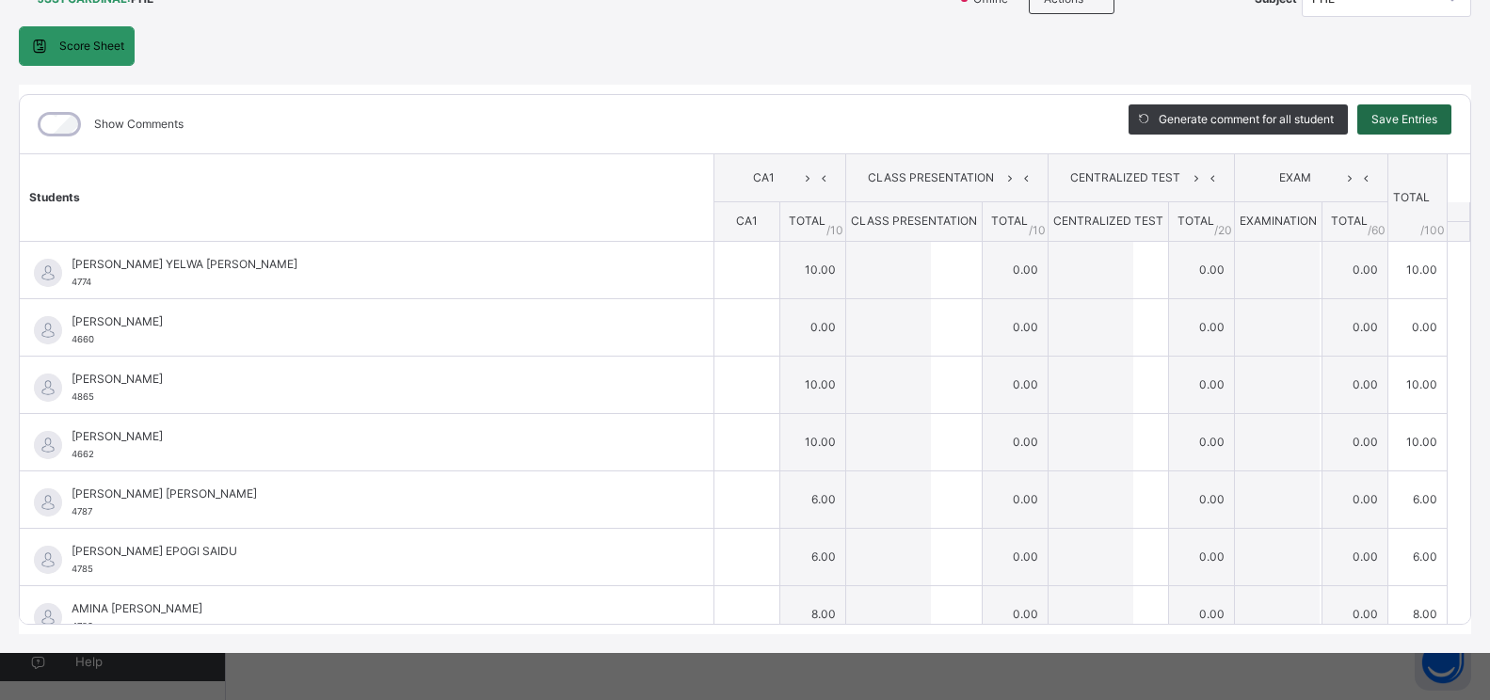
type input "*"
type input "**"
type input "*"
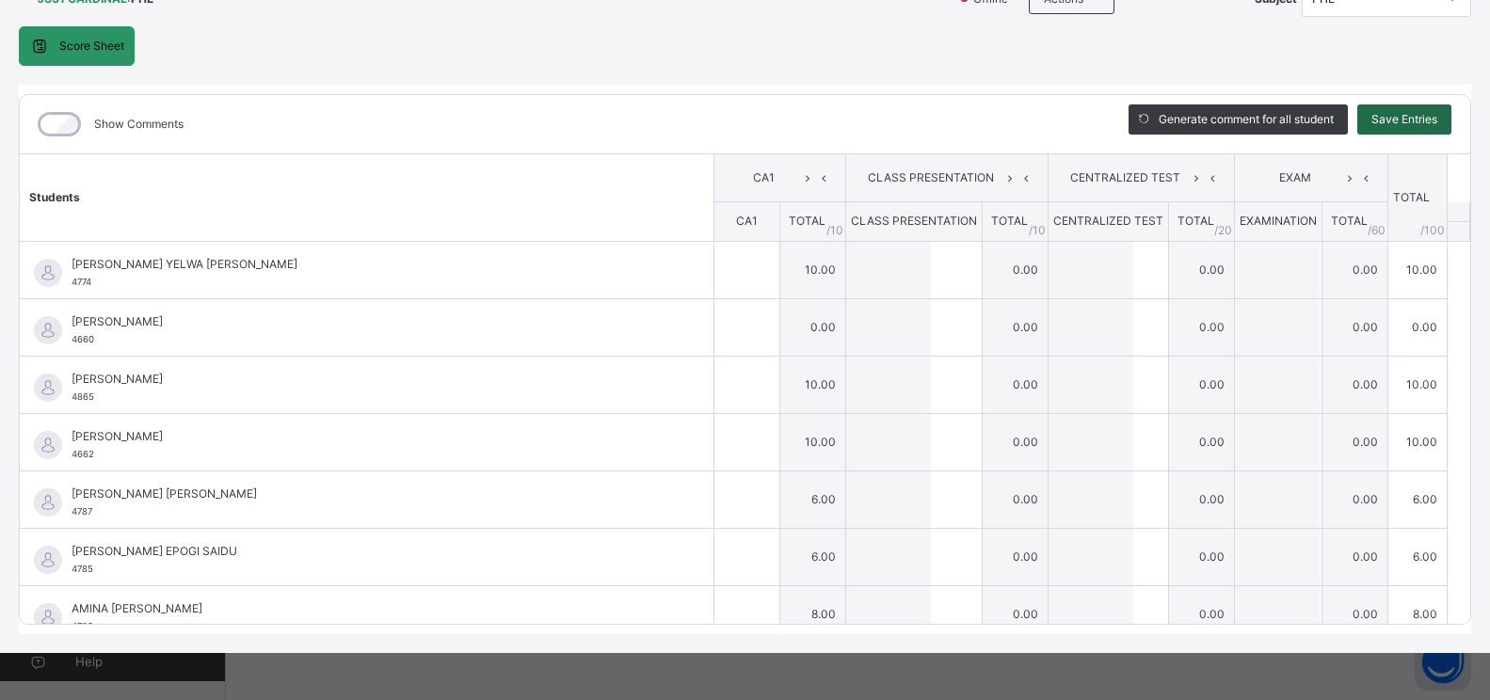
type input "*"
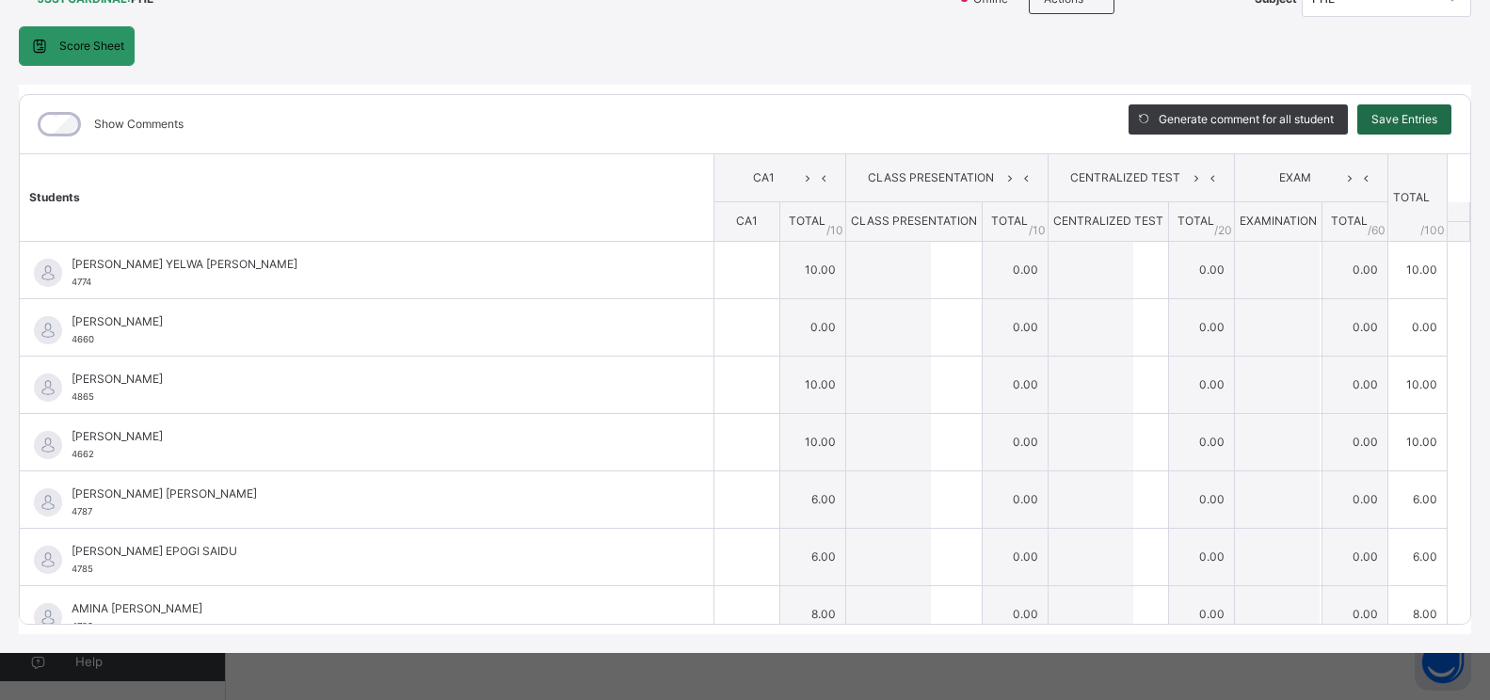
type input "*"
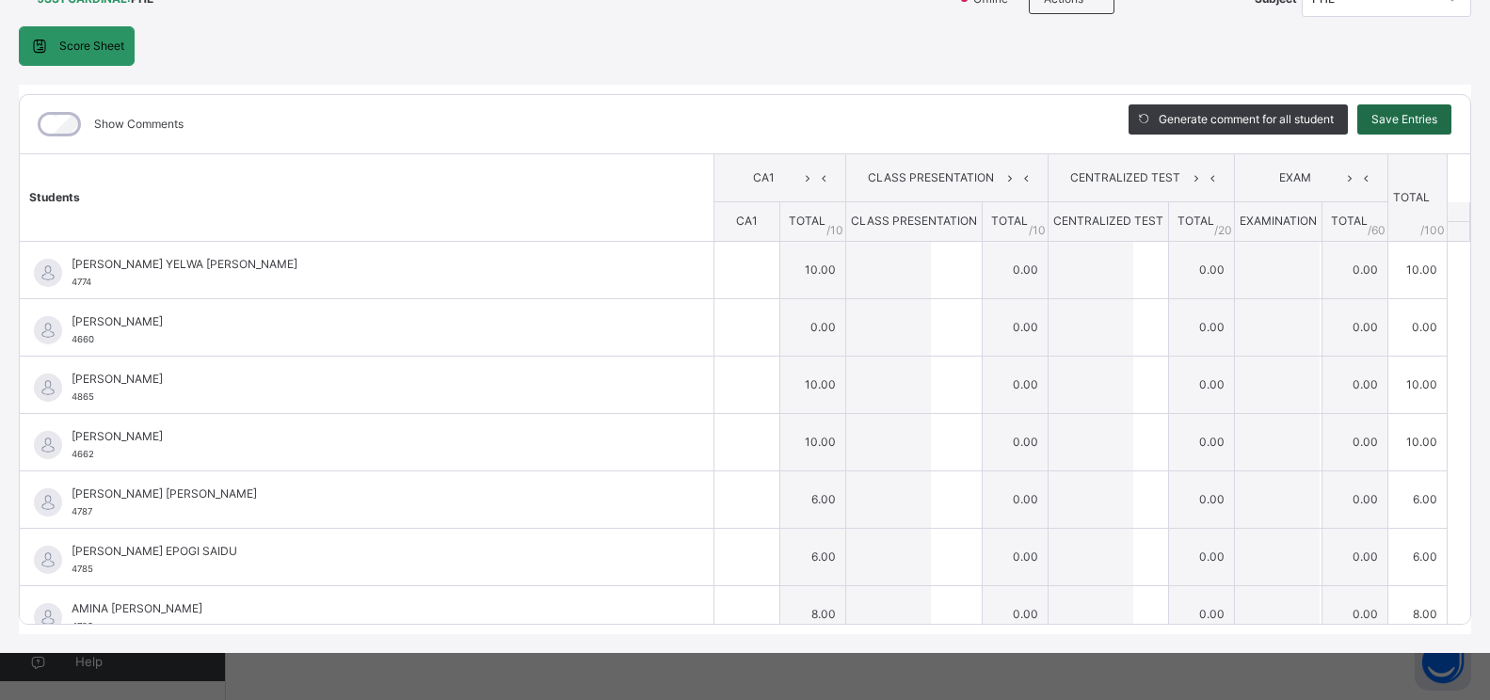
type input "*"
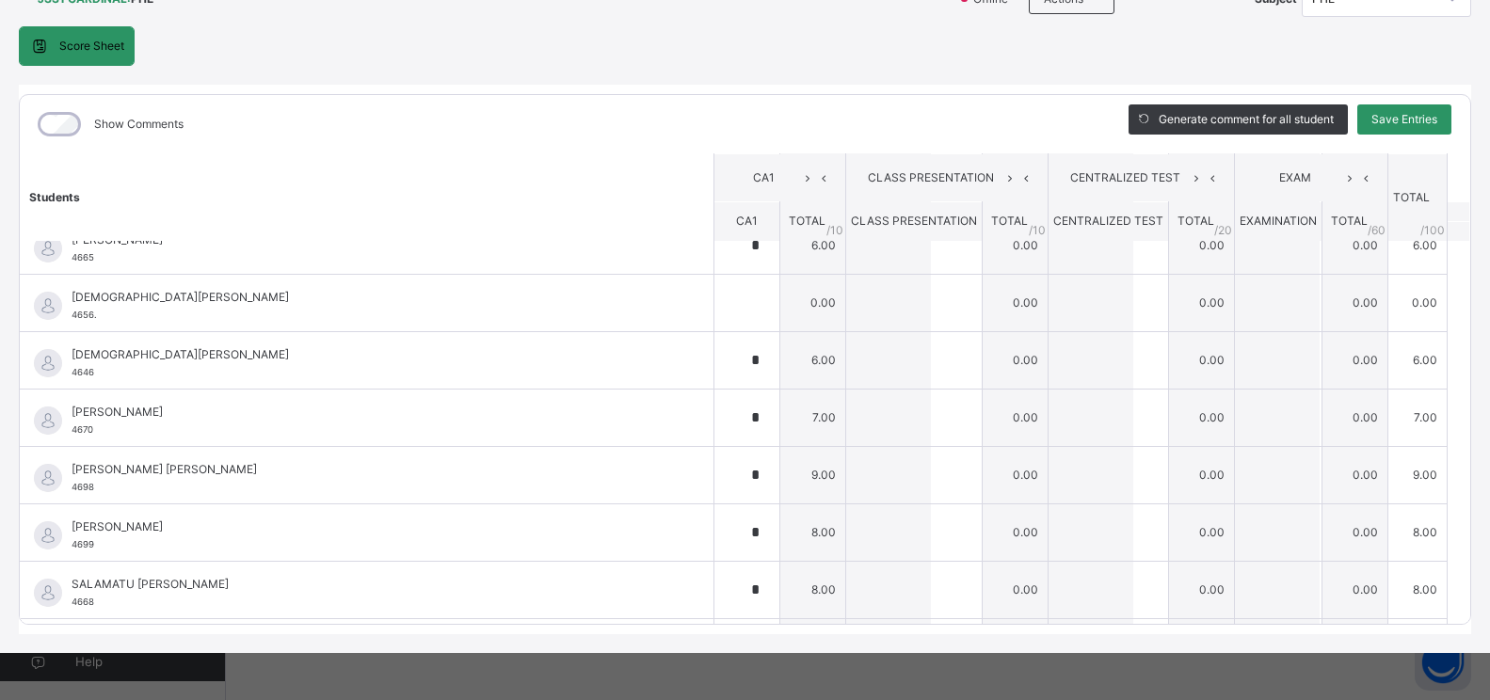
scroll to position [1251, 0]
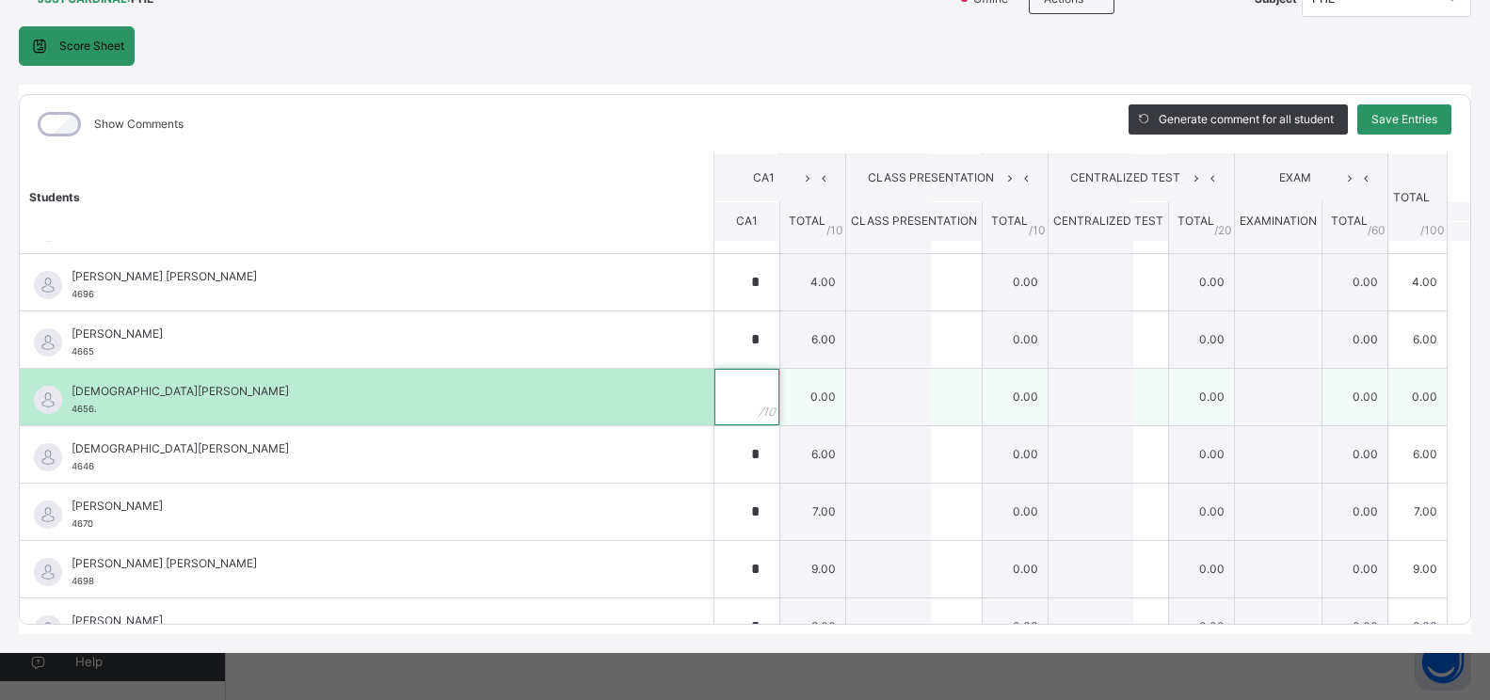
click at [723, 395] on input "text" at bounding box center [747, 397] width 65 height 56
type input "*"
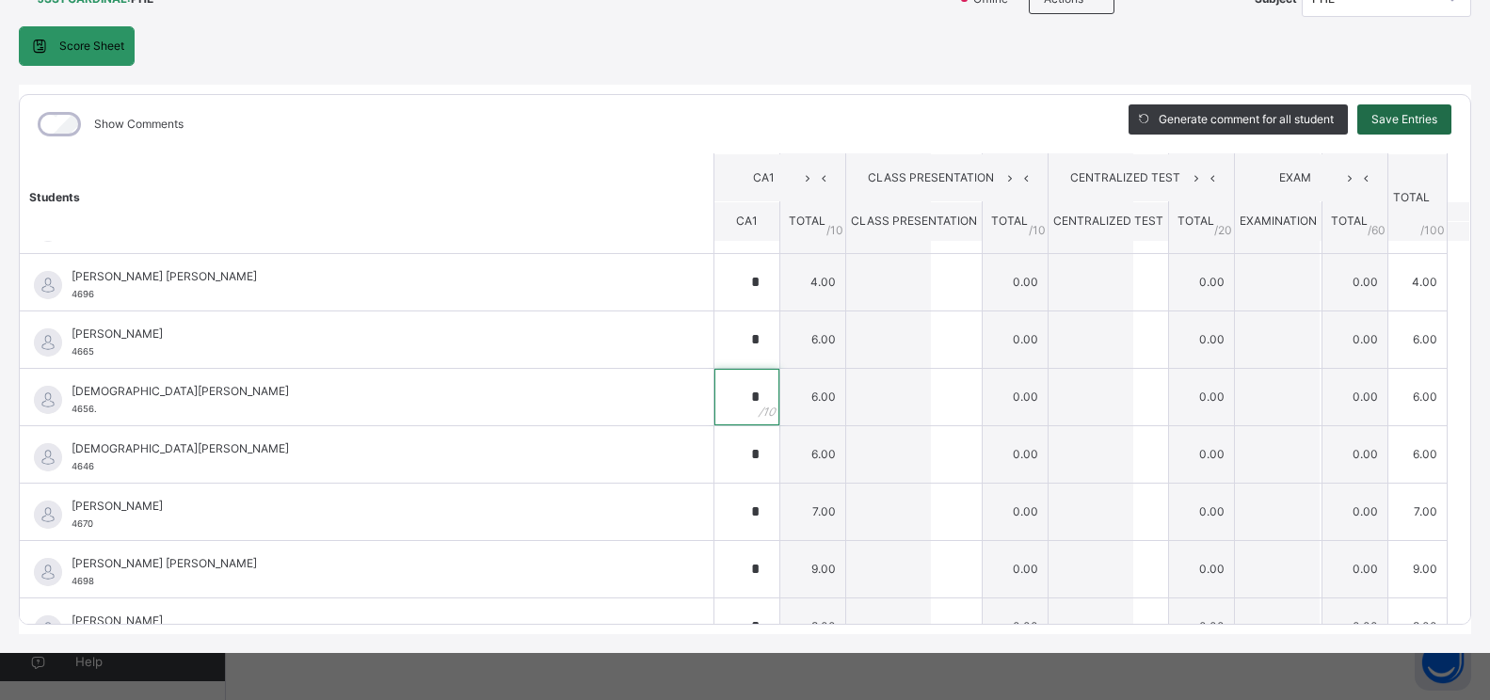
type input "*"
click at [1417, 109] on div "Save Entries" at bounding box center [1405, 119] width 94 height 30
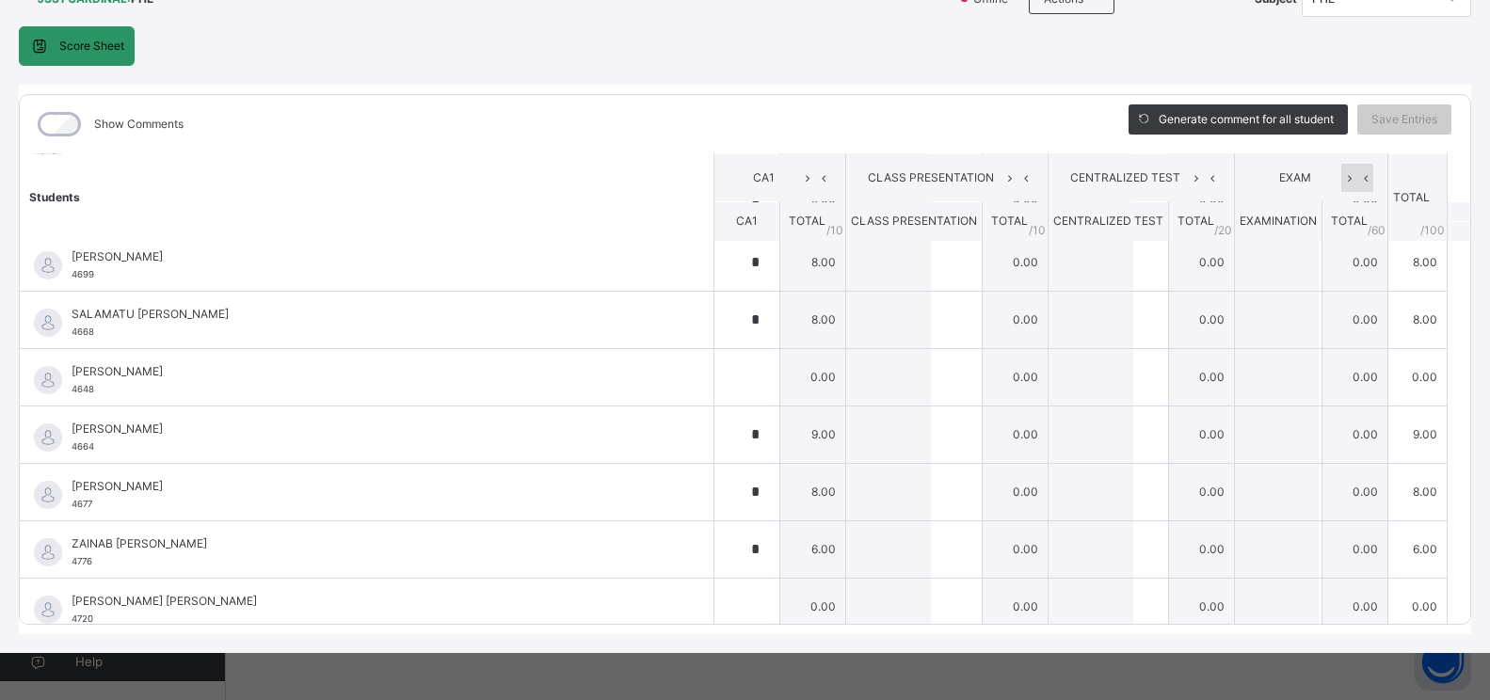
scroll to position [1628, 0]
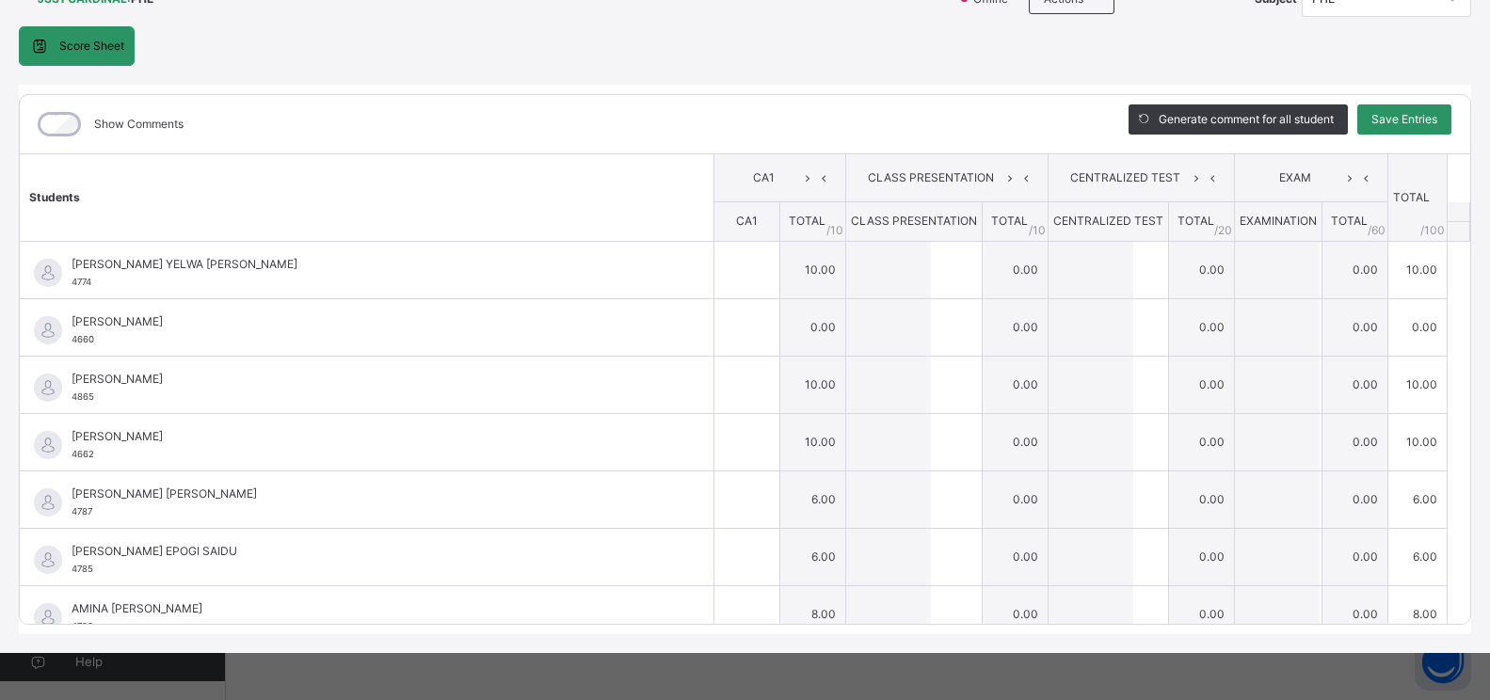
type input "**"
type input "*"
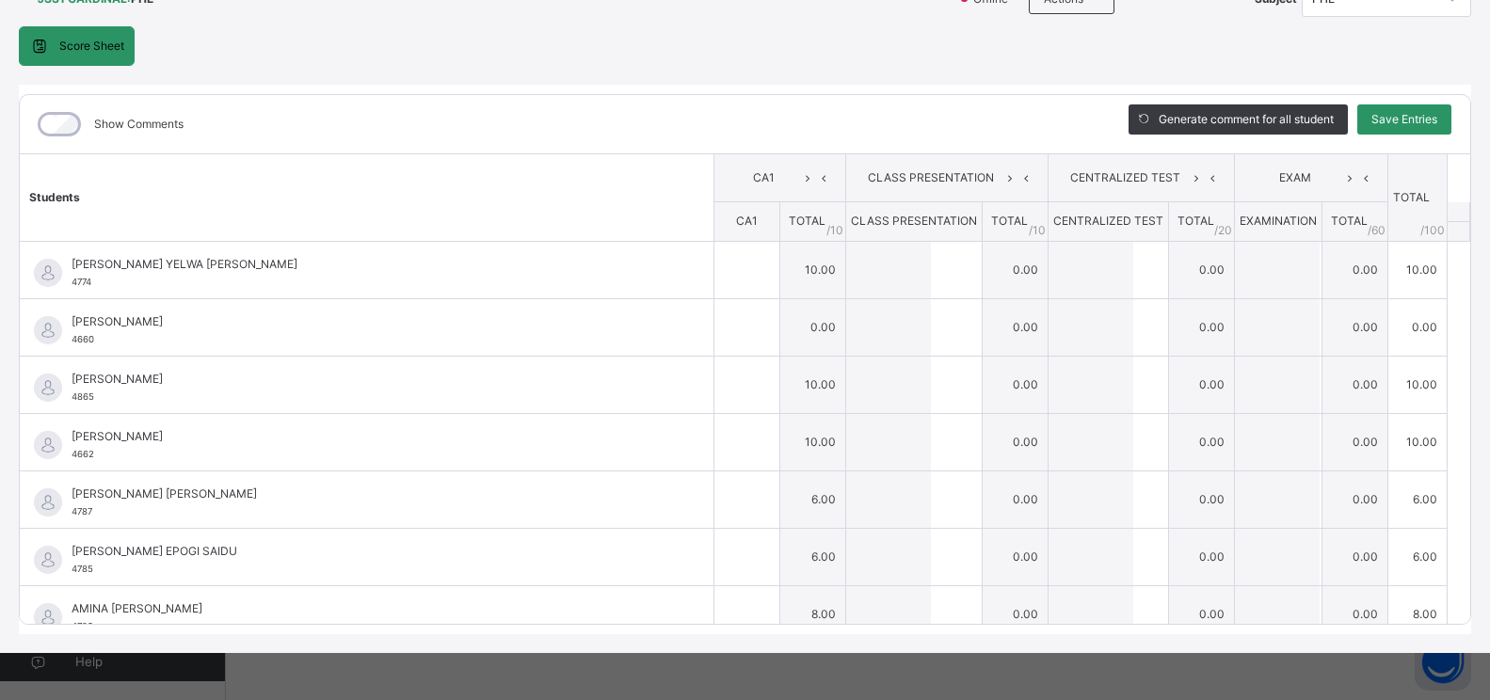
type input "*"
type input "**"
type input "*"
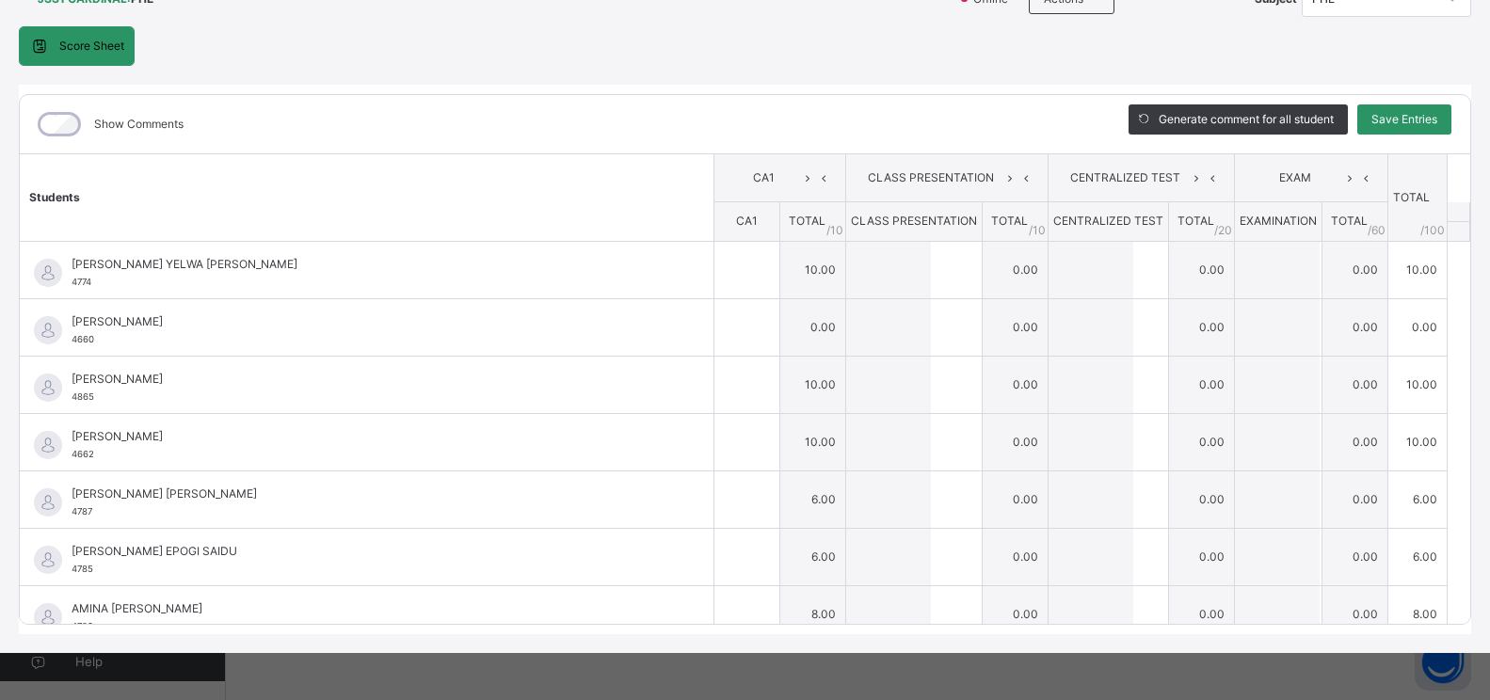
type input "*"
type input "**"
type input "*"
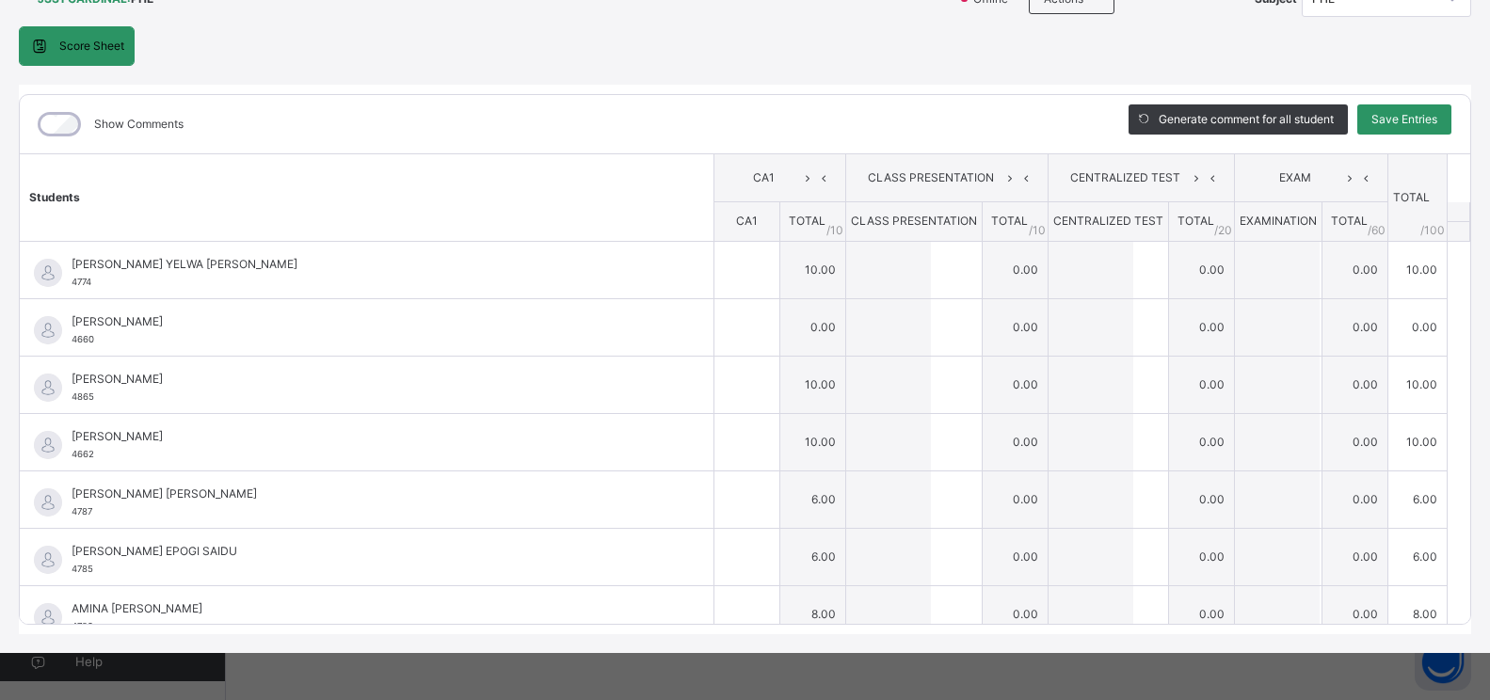
type input "*"
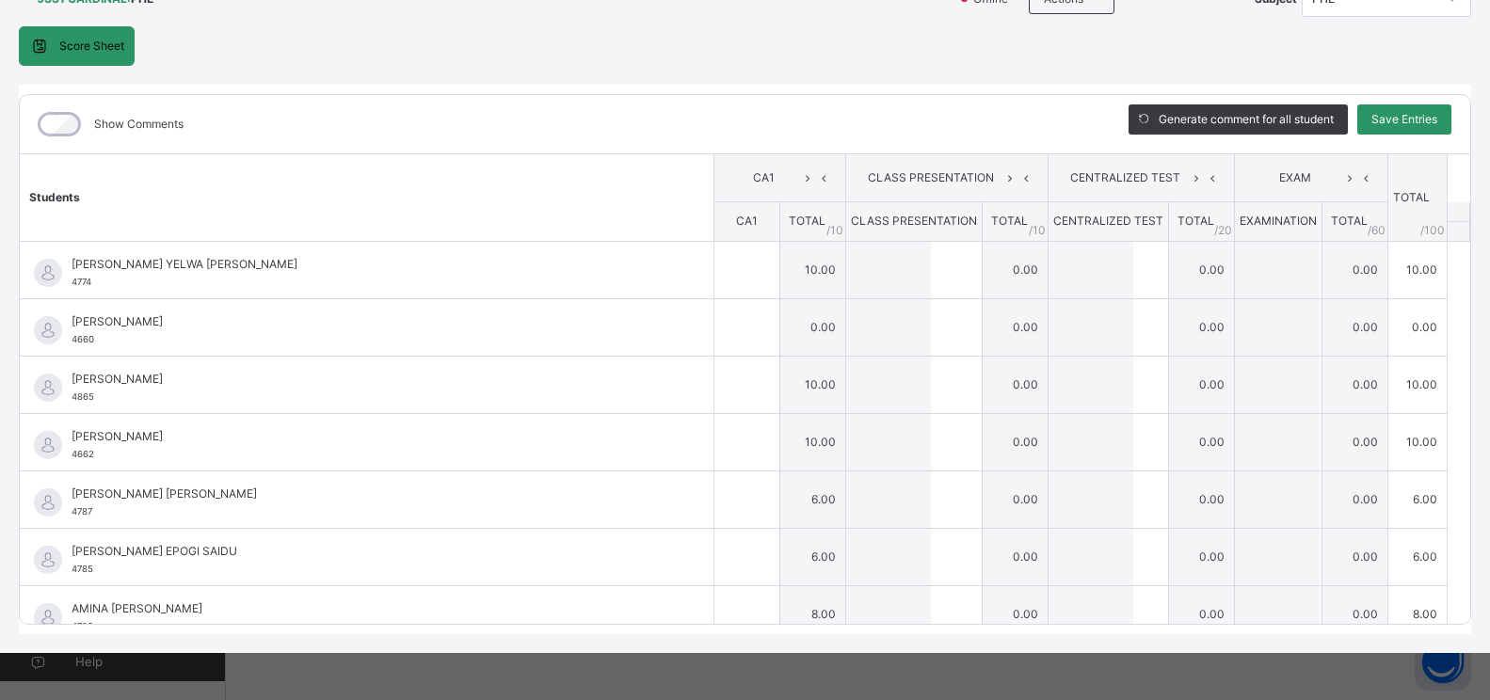
type input "*"
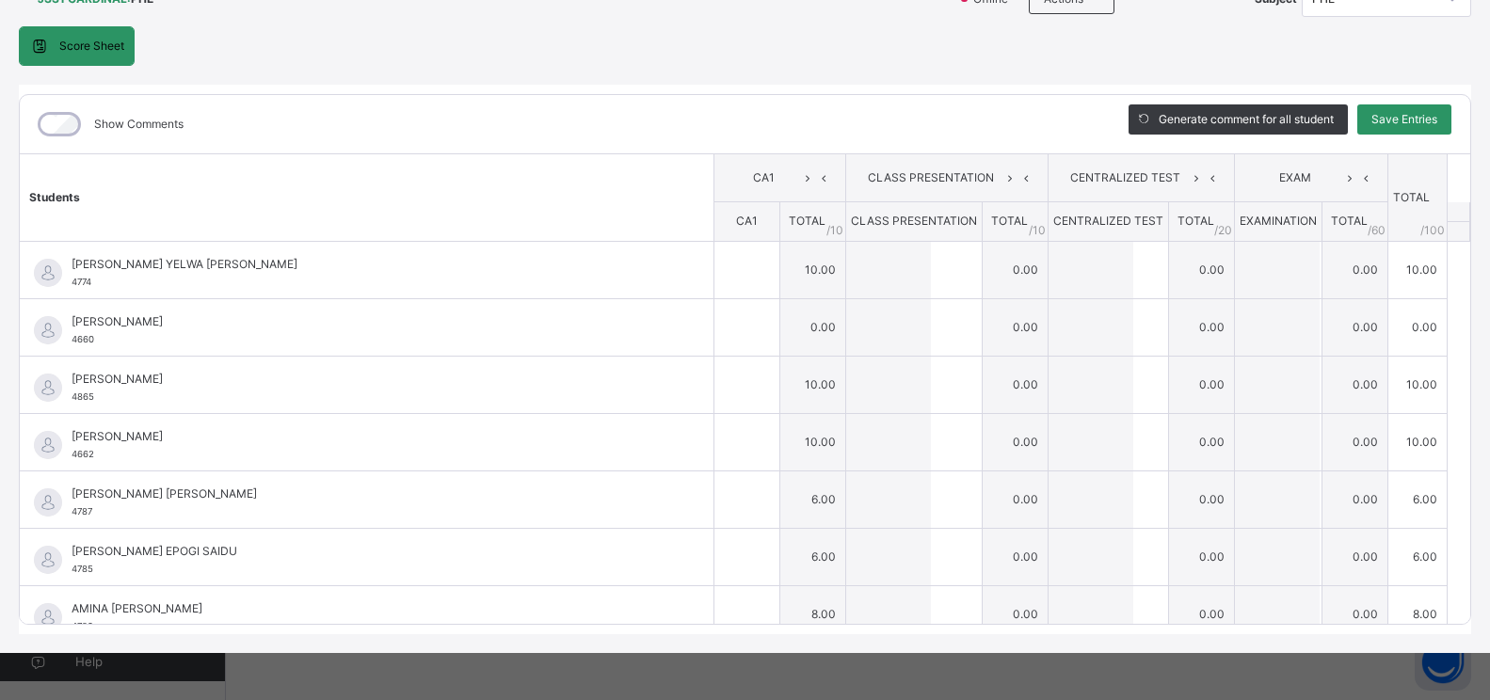
type input "*"
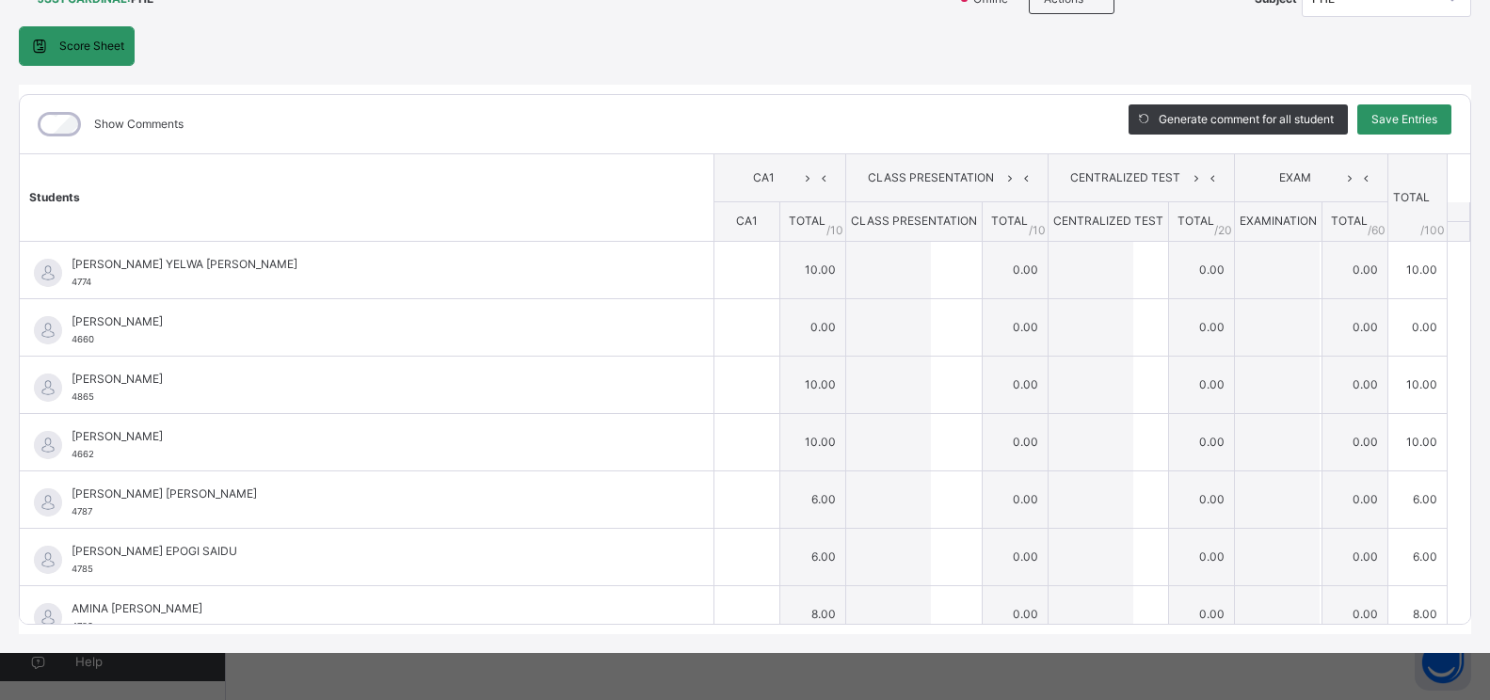
type input "*"
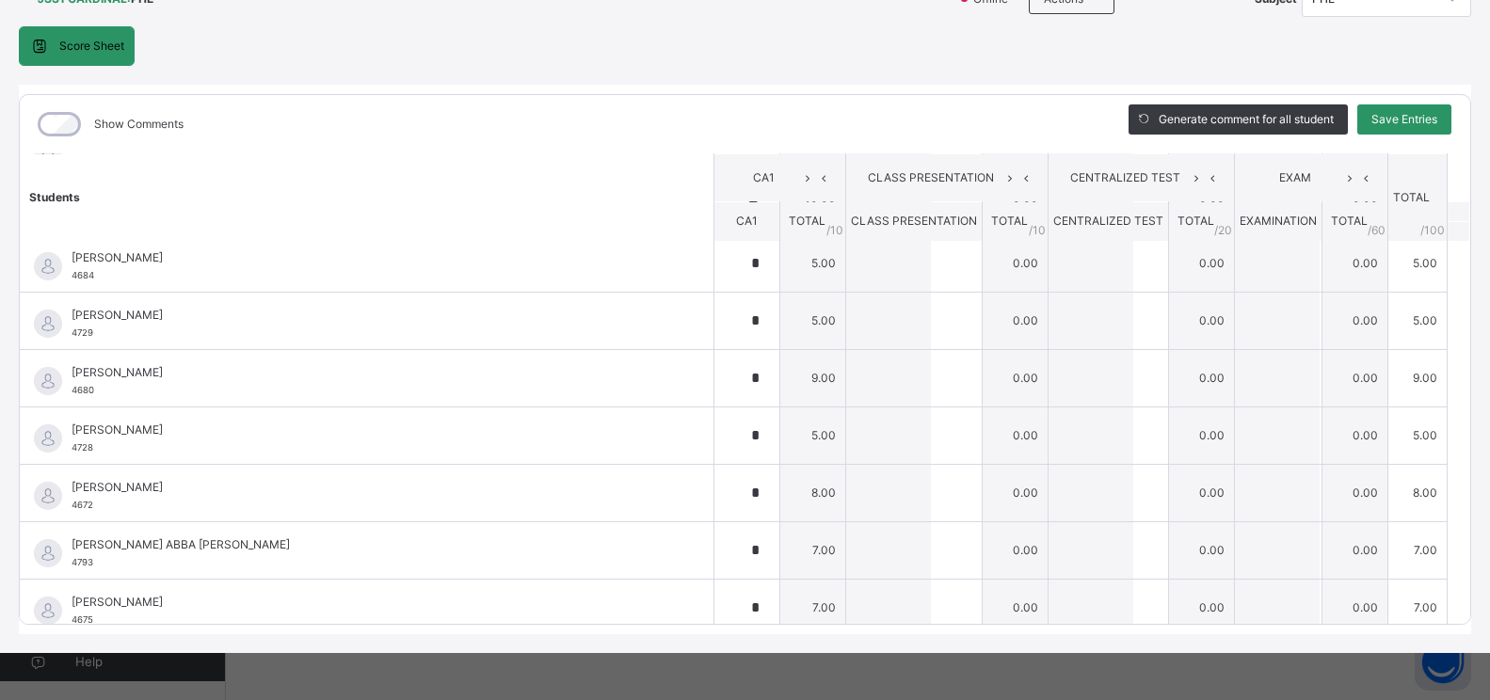
scroll to position [1130, 0]
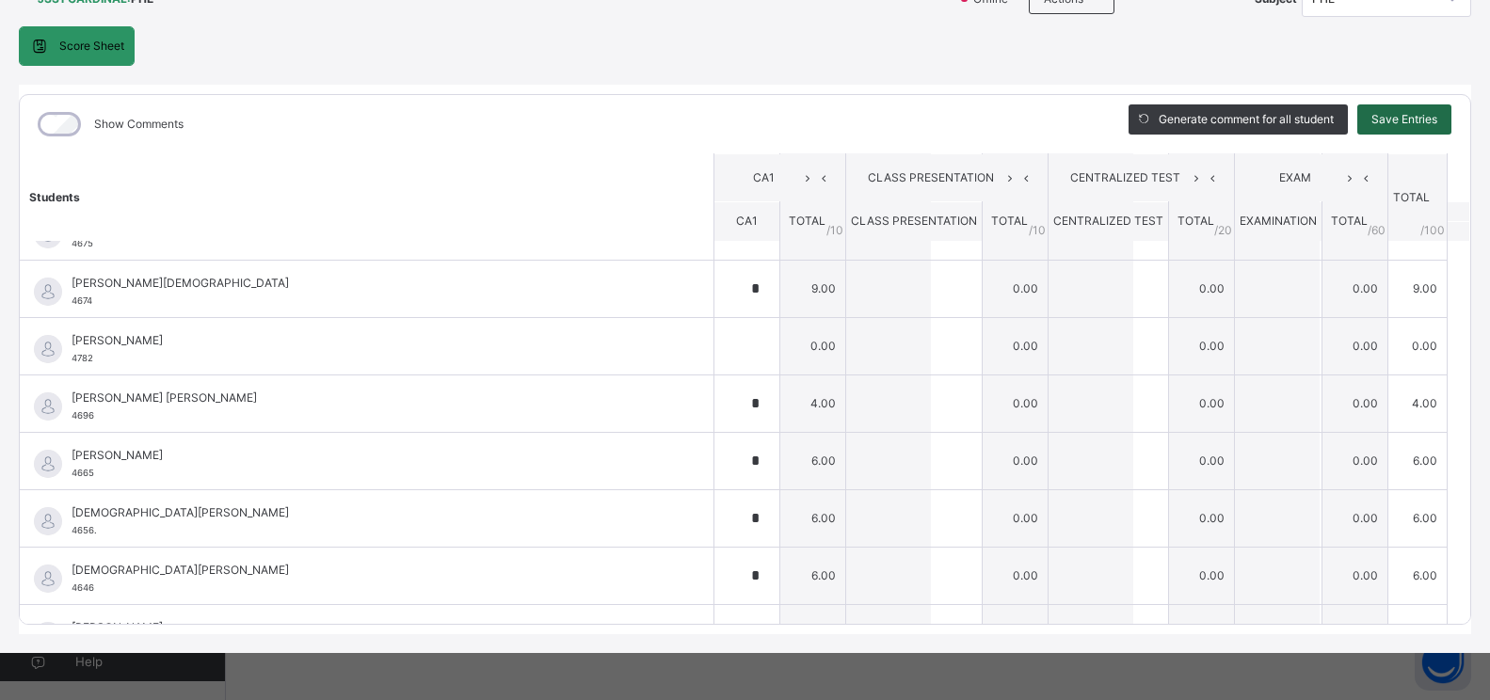
click at [1411, 107] on div "Save Entries" at bounding box center [1405, 119] width 94 height 30
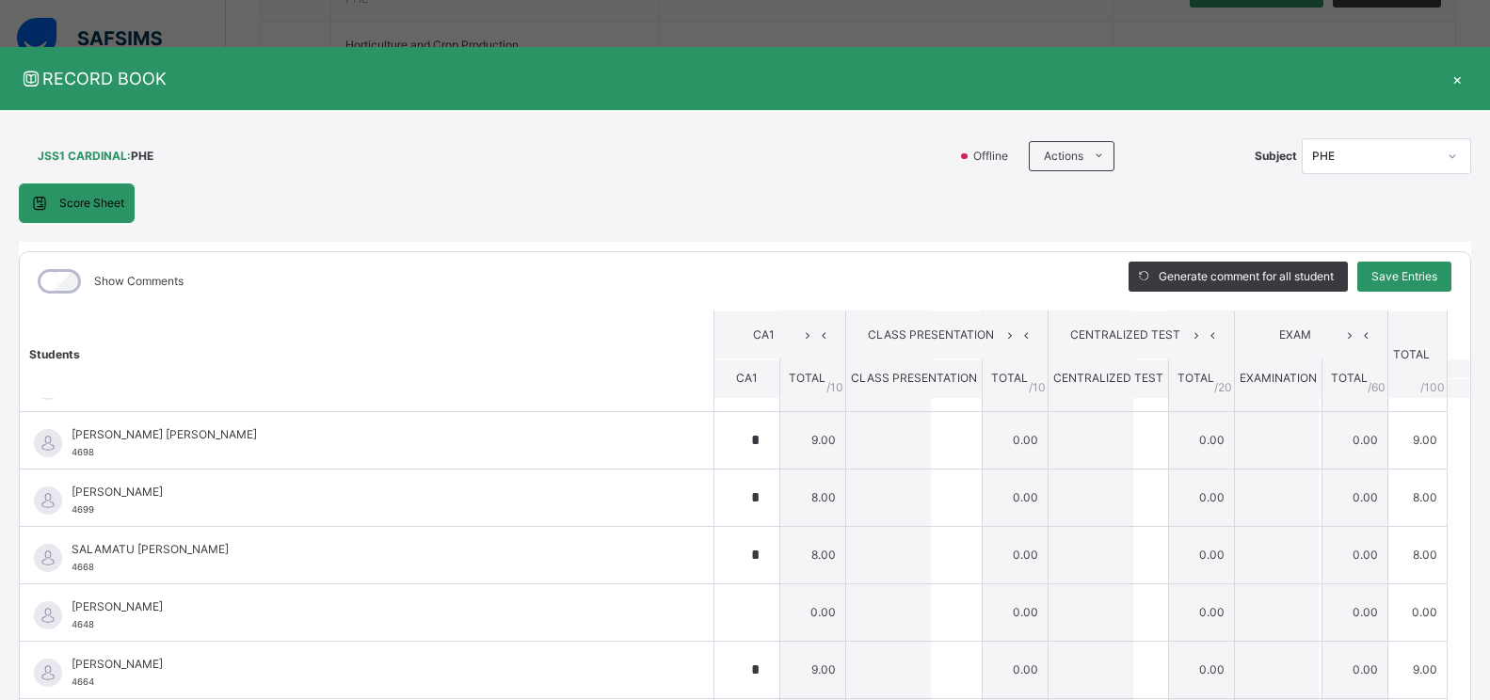
scroll to position [1628, 0]
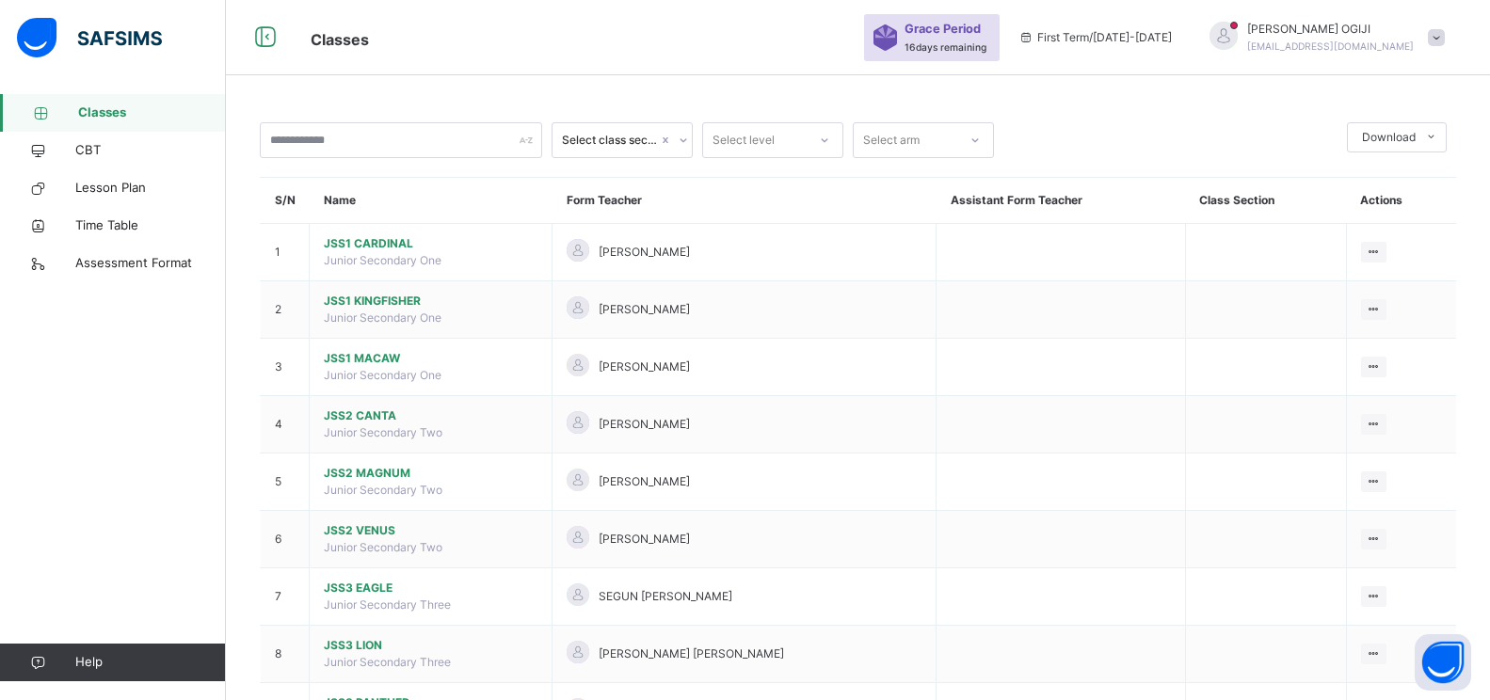
scroll to position [88, 0]
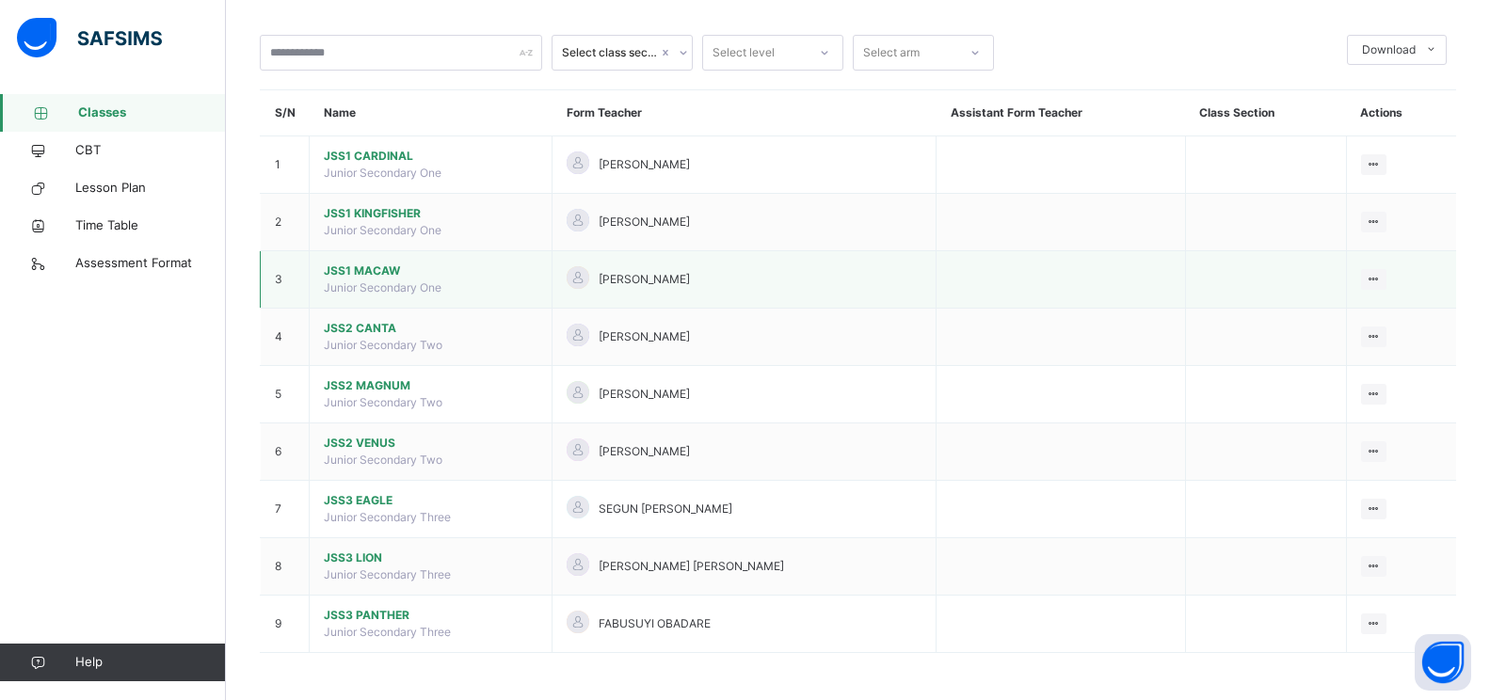
click at [377, 274] on span "JSS1 MACAW" at bounding box center [431, 271] width 214 height 17
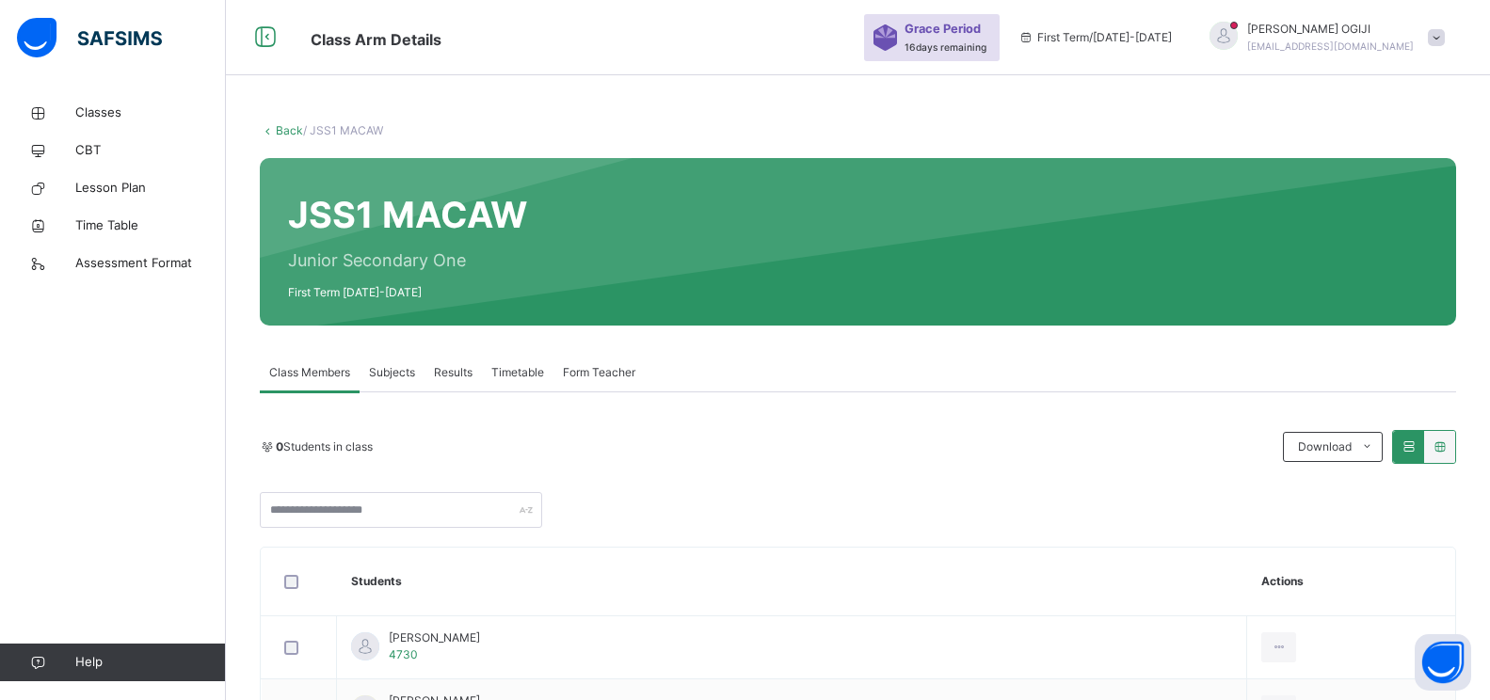
click at [393, 373] on span "Subjects" at bounding box center [392, 372] width 46 height 17
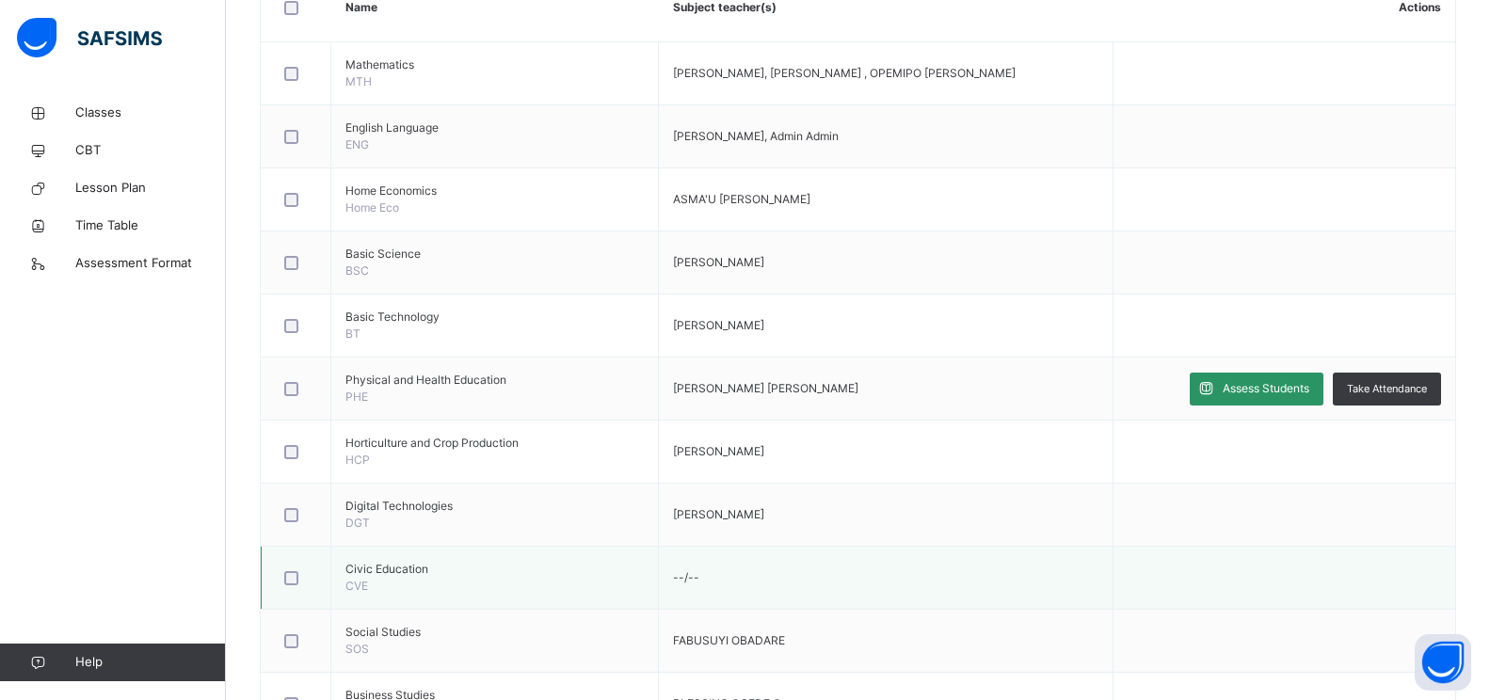
scroll to position [659, 0]
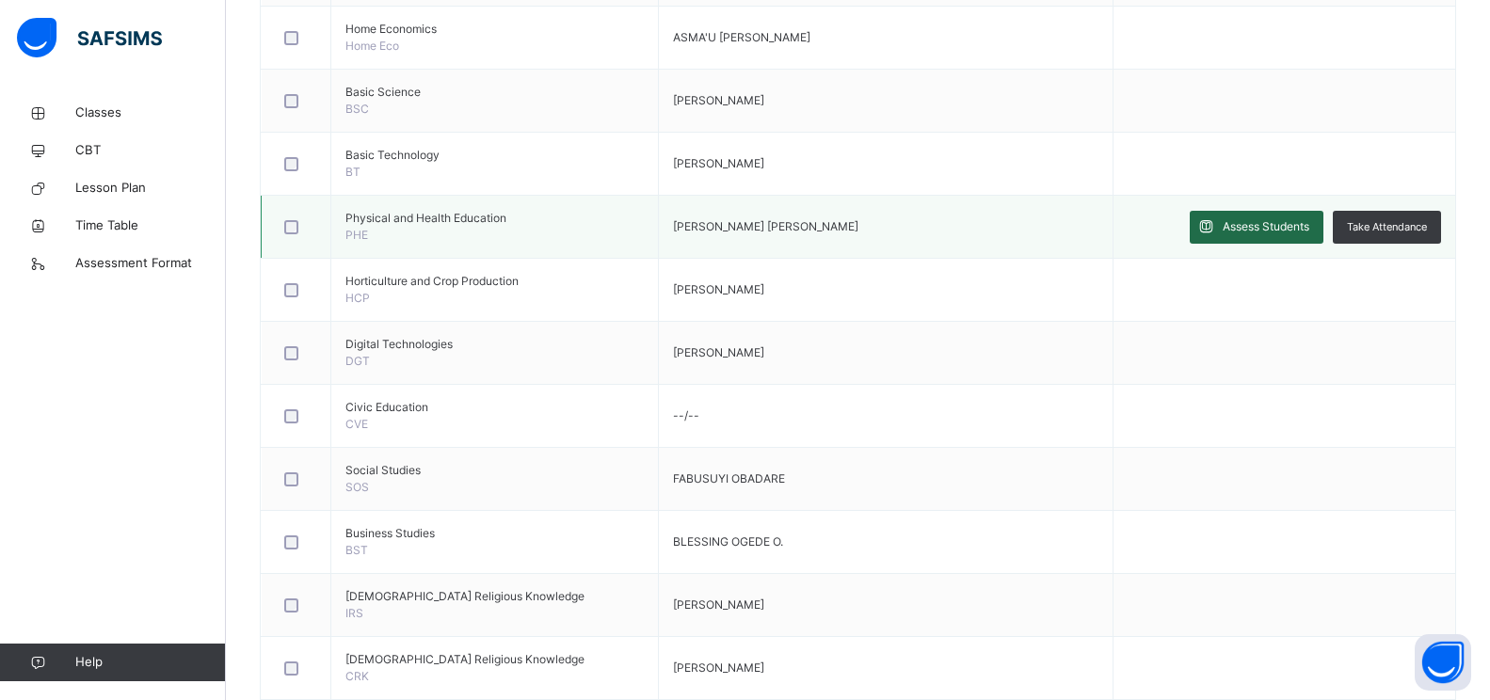
click at [1296, 231] on span "Assess Students" at bounding box center [1266, 226] width 87 height 17
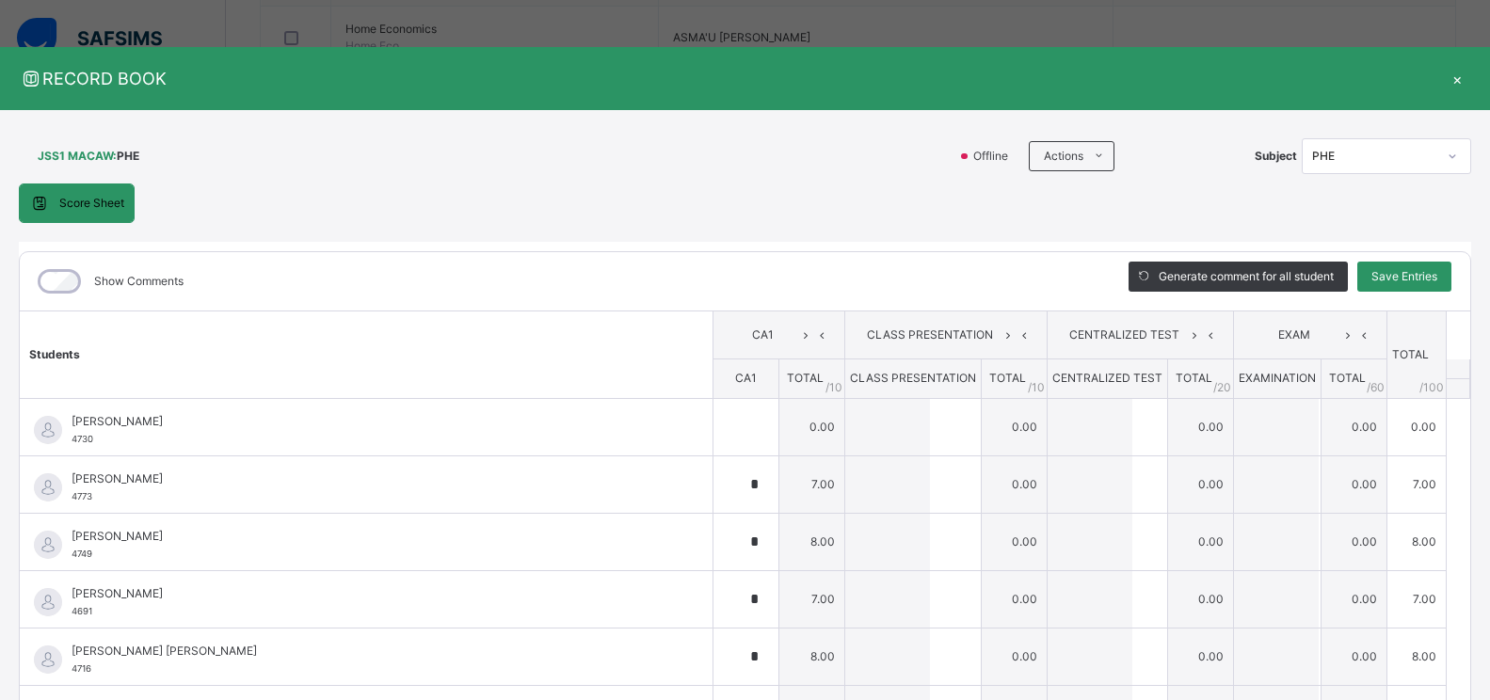
type input "*"
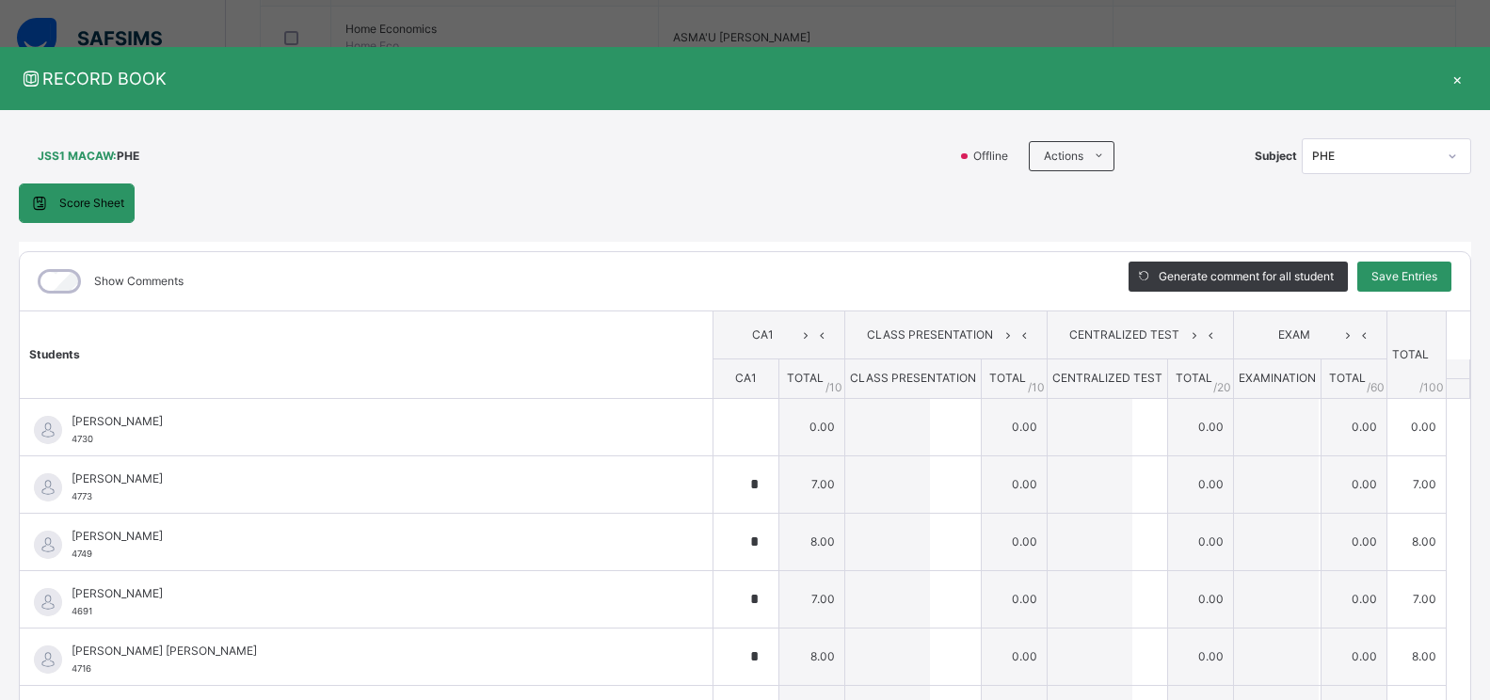
type input "*"
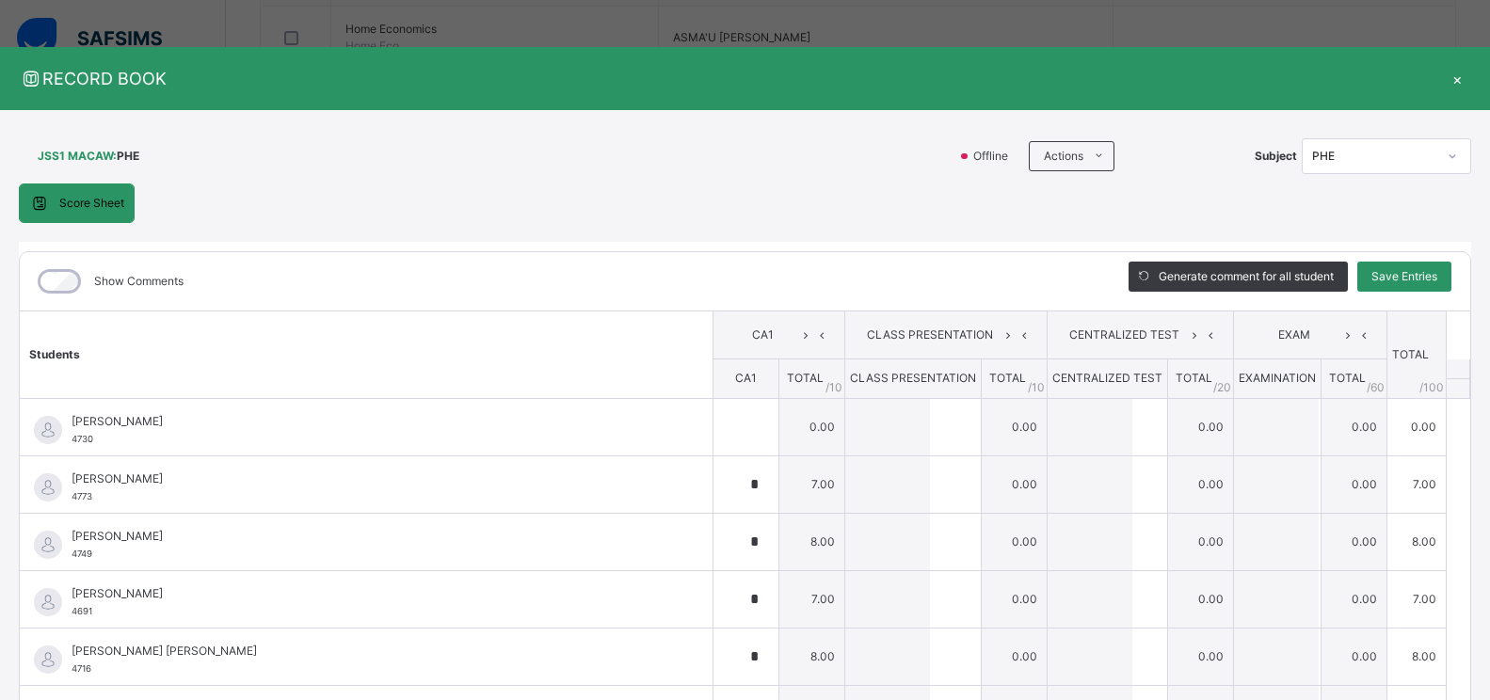
type input "*"
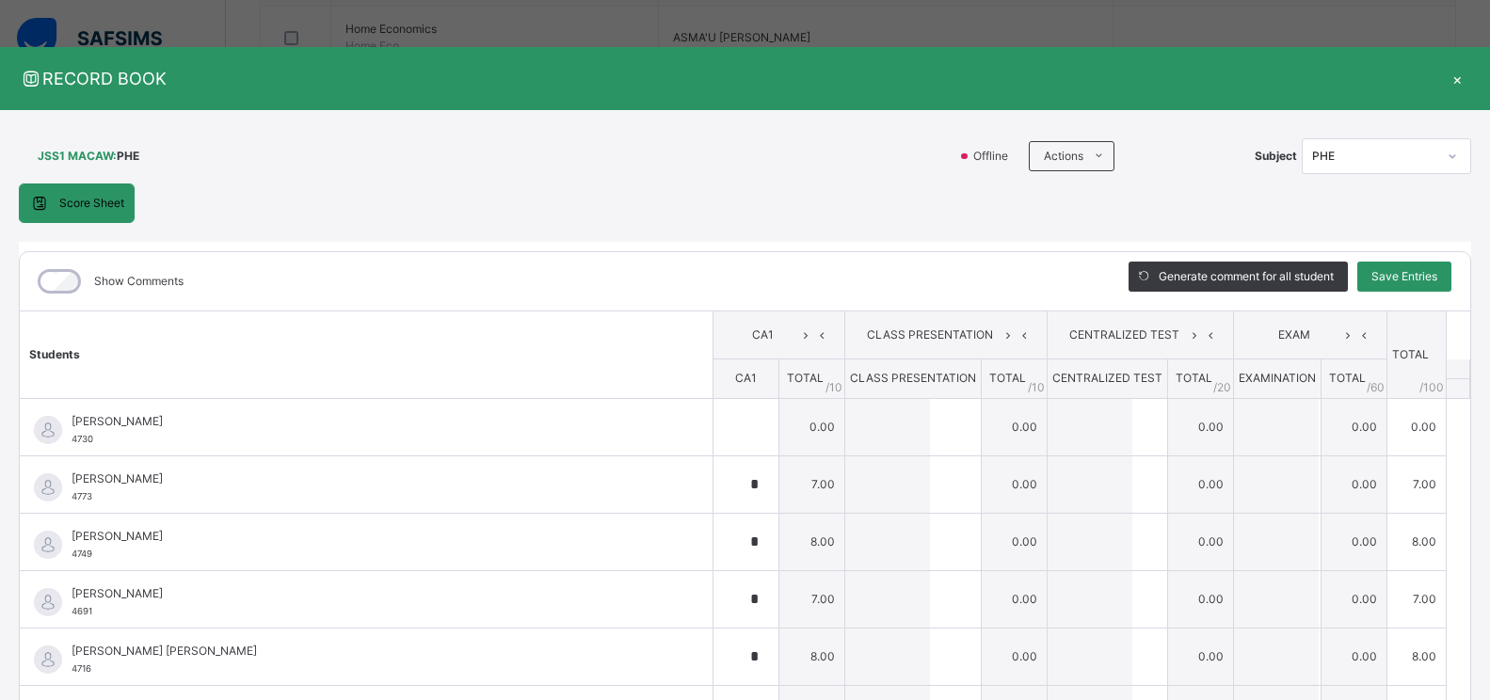
type input "*"
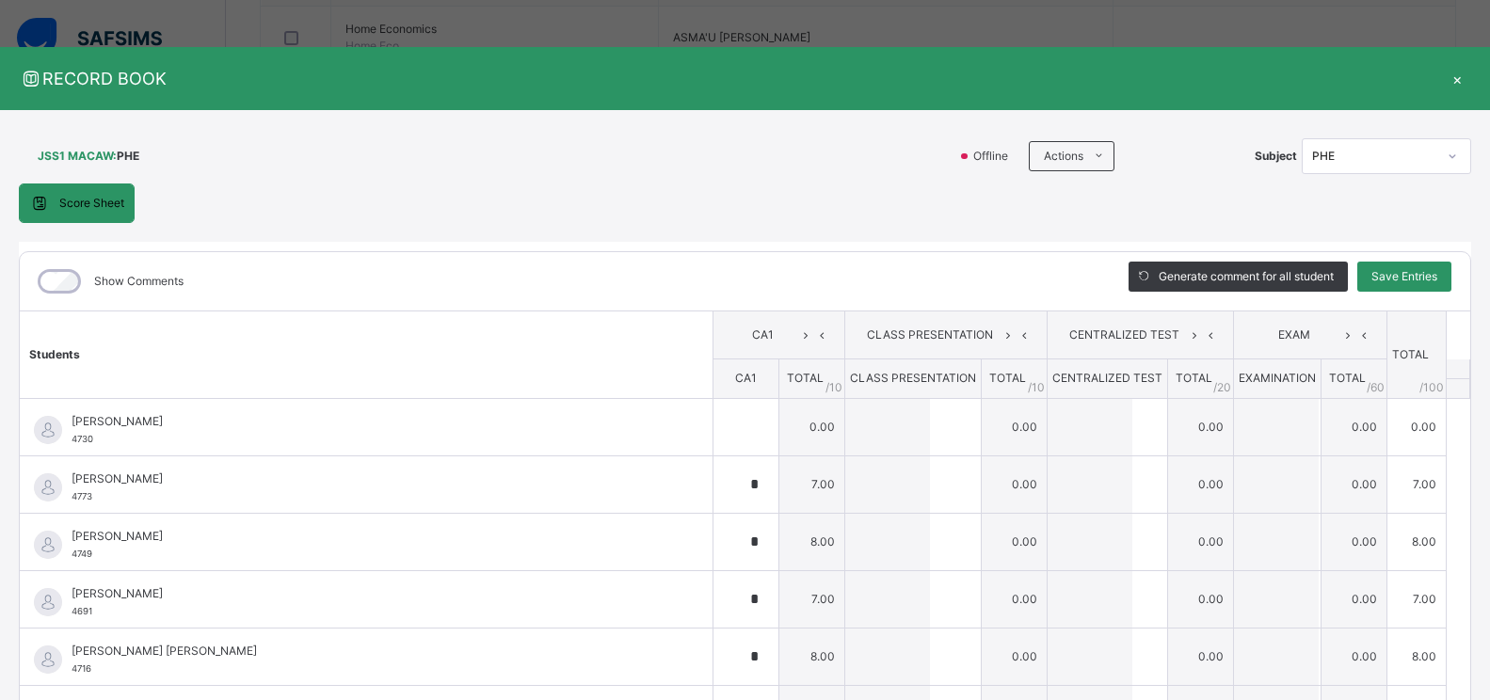
type input "*"
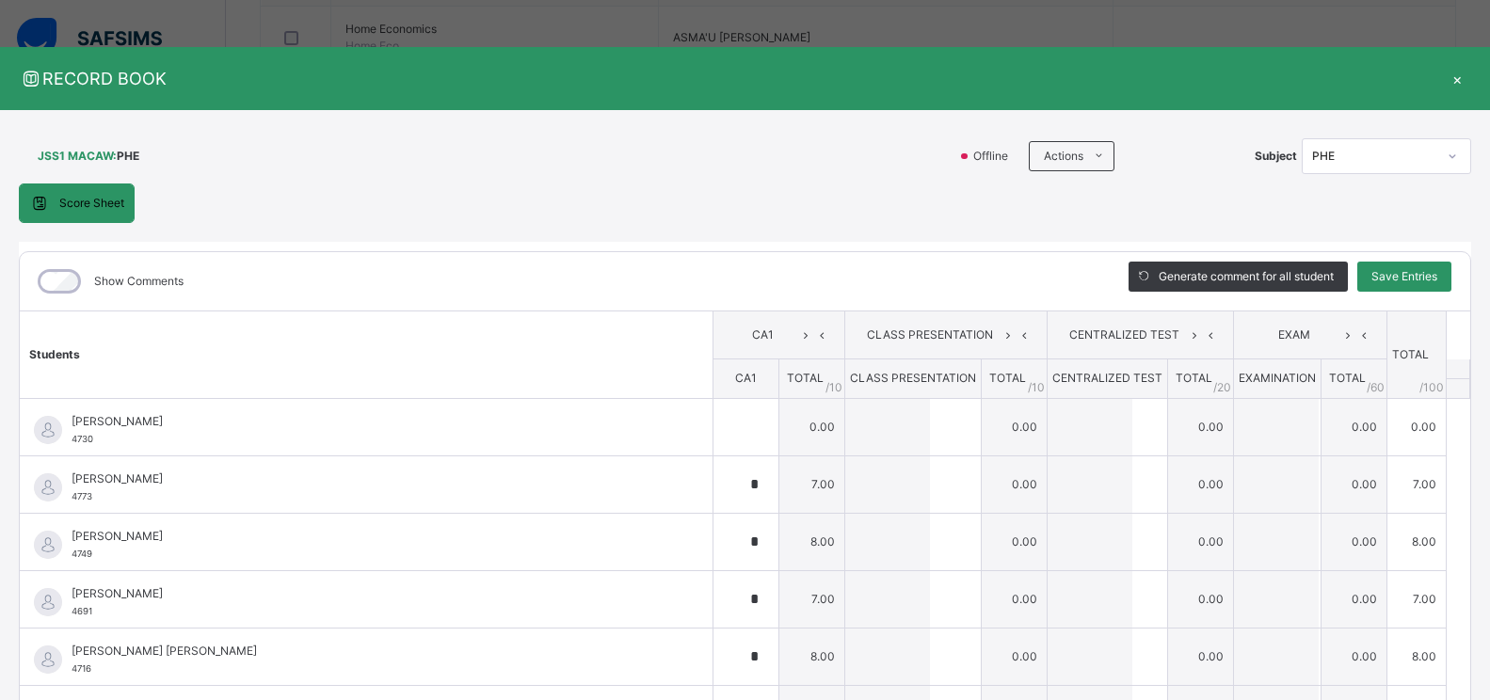
type input "*"
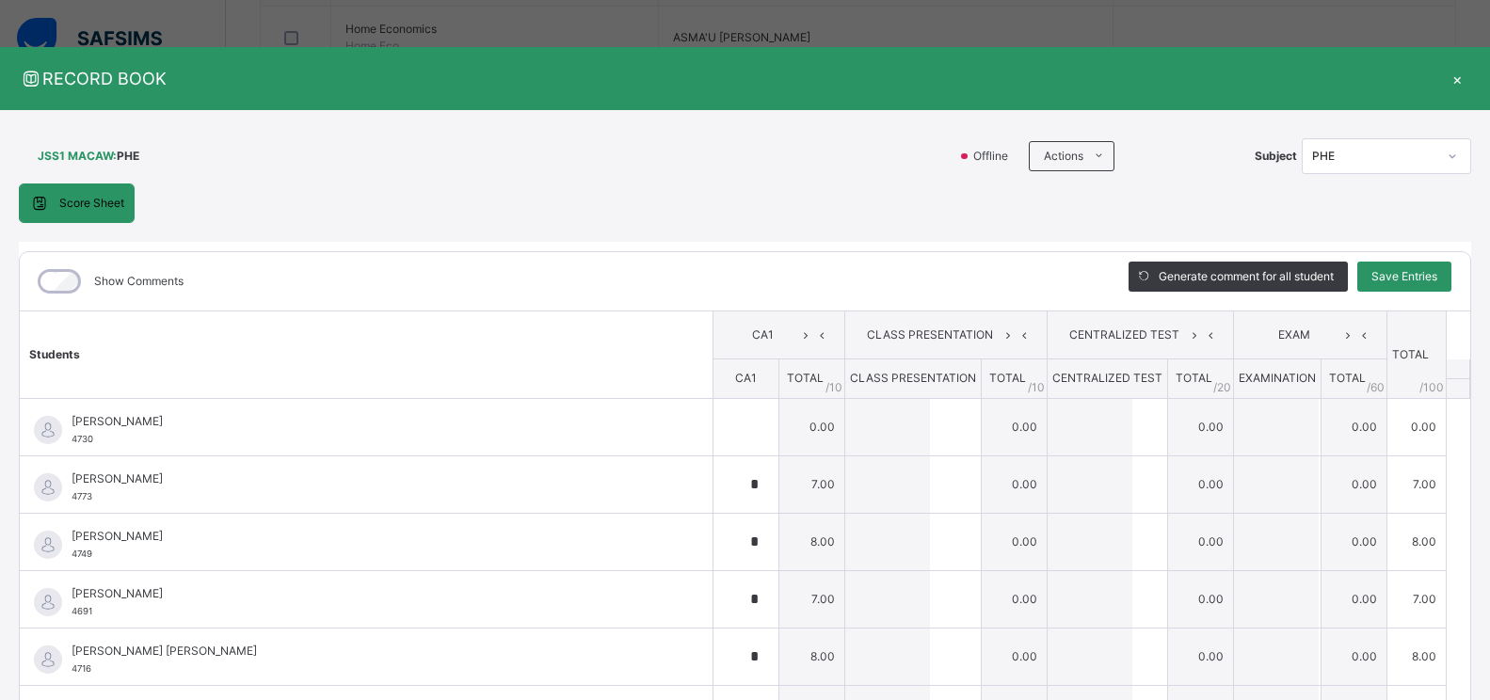
type input "**"
type input "*"
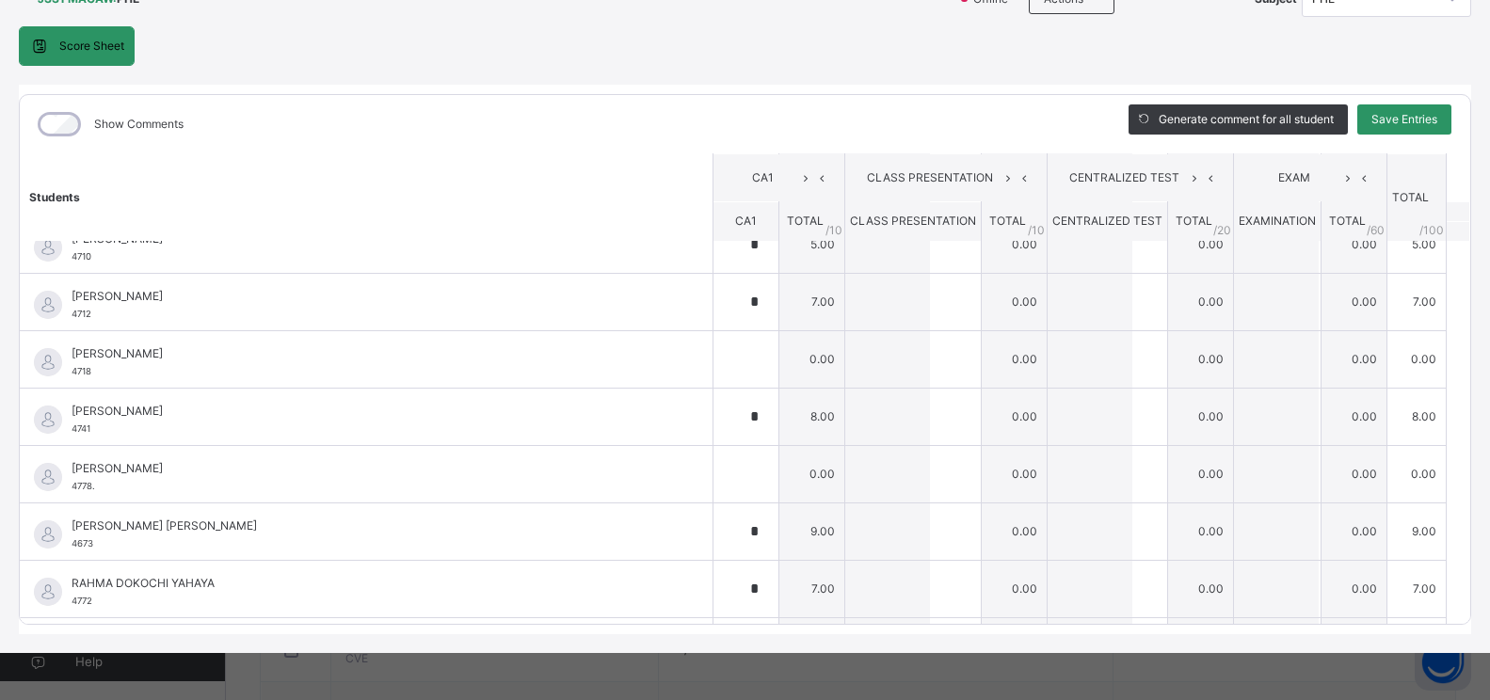
scroll to position [1251, 0]
